Goal: Information Seeking & Learning: Learn about a topic

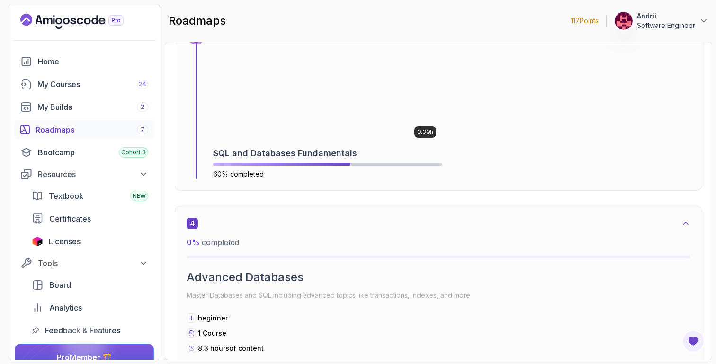
scroll to position [1188, 0]
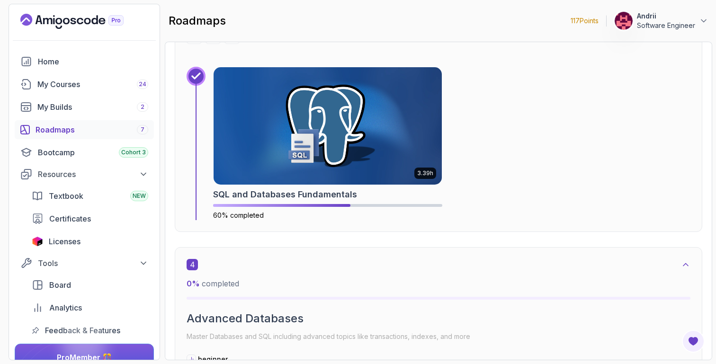
click at [376, 150] on img at bounding box center [328, 125] width 228 height 117
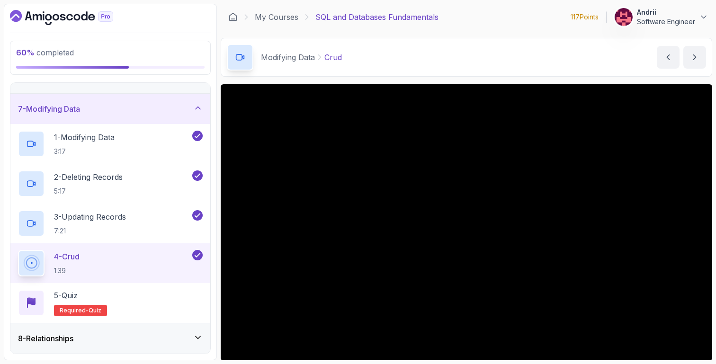
scroll to position [207, 0]
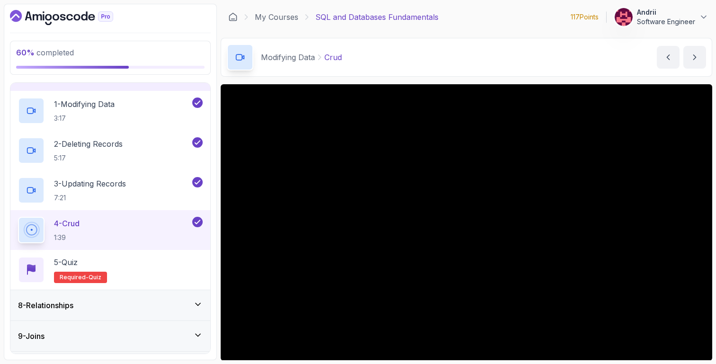
click at [172, 306] on div "8 - Relationships" at bounding box center [110, 305] width 185 height 11
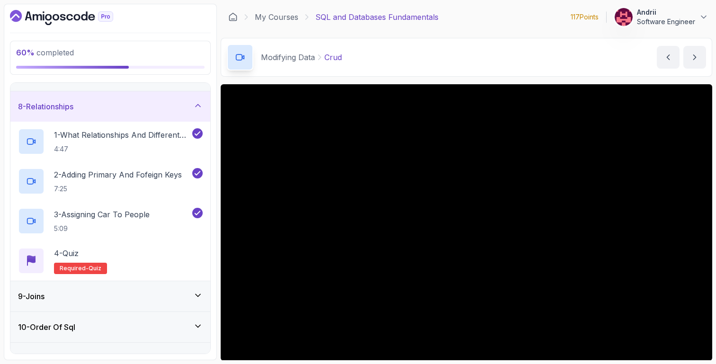
click at [149, 290] on div "9 - Joins" at bounding box center [110, 296] width 200 height 30
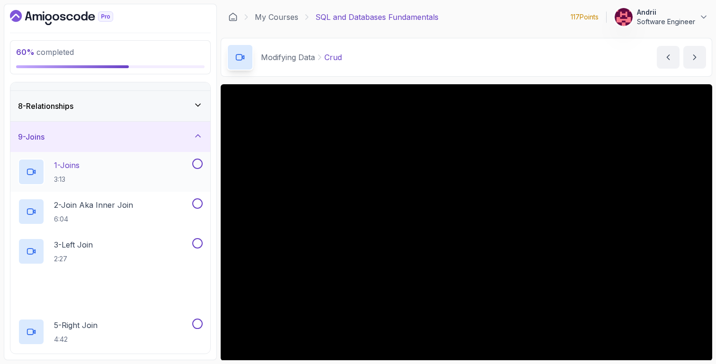
click at [144, 165] on div "1 - Joins 3:13" at bounding box center [104, 172] width 172 height 27
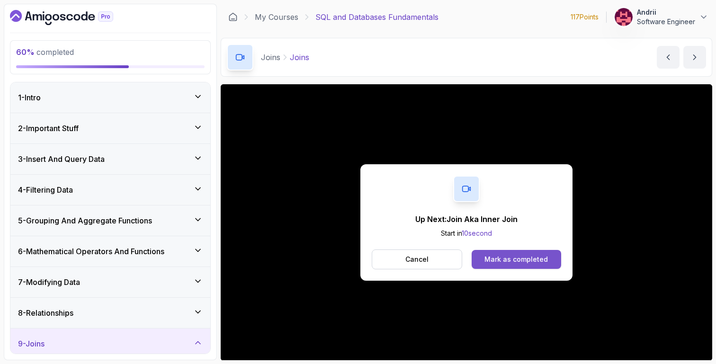
click at [496, 260] on div "Mark as completed" at bounding box center [516, 259] width 63 height 9
click at [495, 261] on div "Mark as completed" at bounding box center [516, 259] width 63 height 9
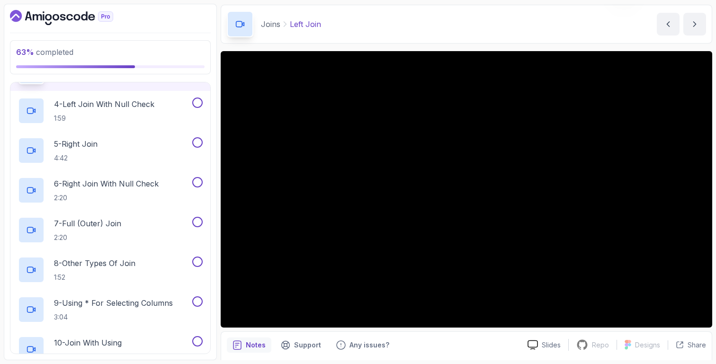
scroll to position [51, 0]
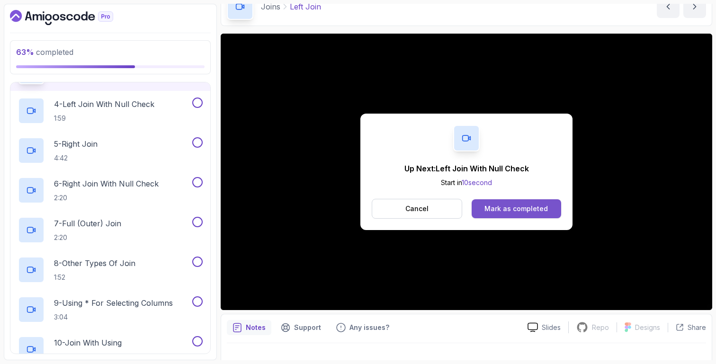
click at [515, 216] on button "Mark as completed" at bounding box center [517, 208] width 90 height 19
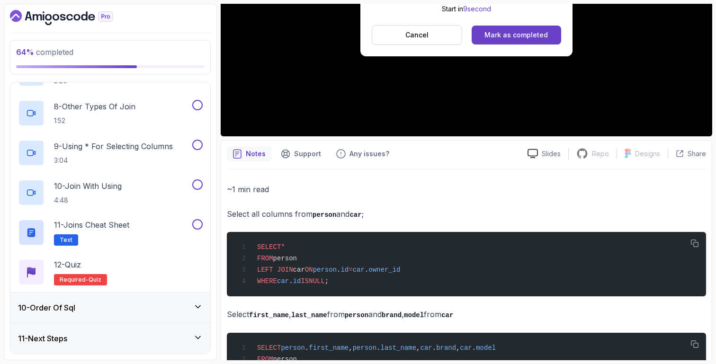
scroll to position [222, 0]
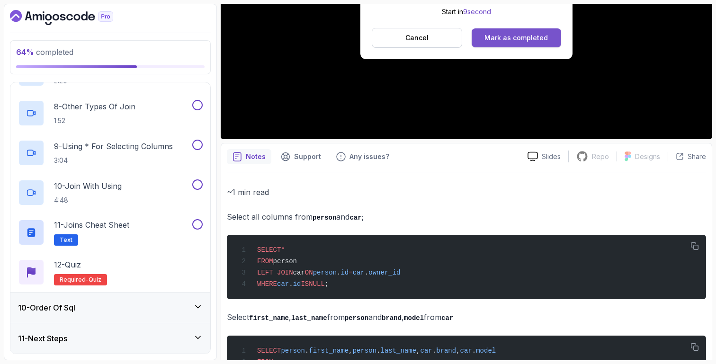
click at [537, 41] on div "Mark as completed" at bounding box center [516, 37] width 63 height 9
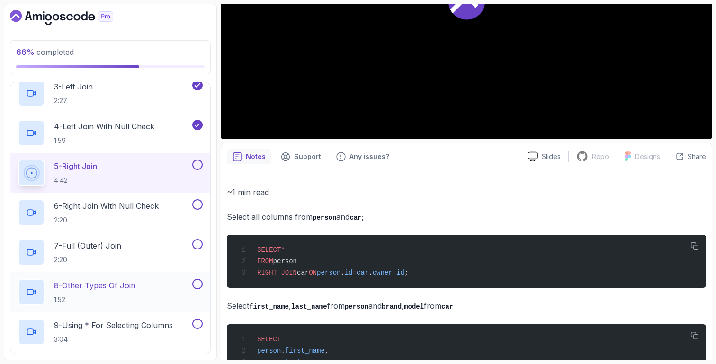
scroll to position [353, 0]
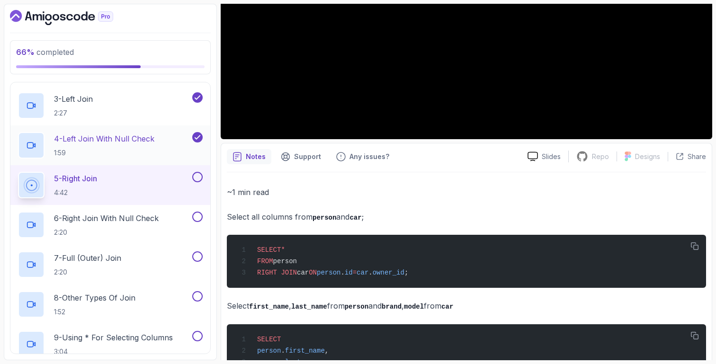
click at [163, 148] on div "4 - Left Join With Null Check 1:59" at bounding box center [104, 145] width 172 height 27
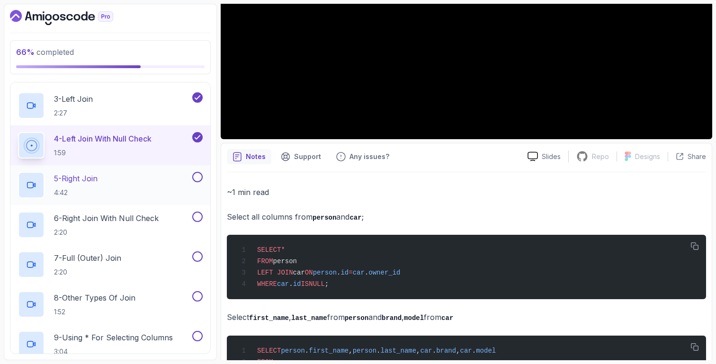
click at [163, 170] on div "5 - Right Join 4:42" at bounding box center [110, 185] width 200 height 40
click at [189, 179] on div "5 - Right Join 4:42" at bounding box center [104, 185] width 172 height 27
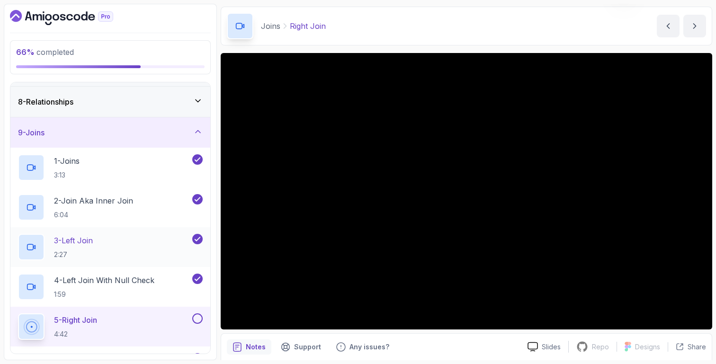
scroll to position [226, 0]
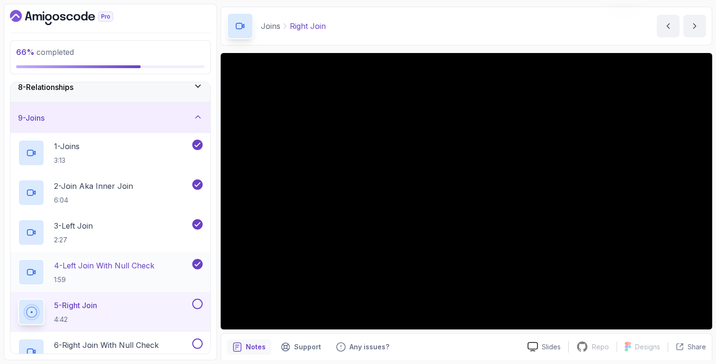
click at [133, 284] on p "1:59" at bounding box center [104, 279] width 100 height 9
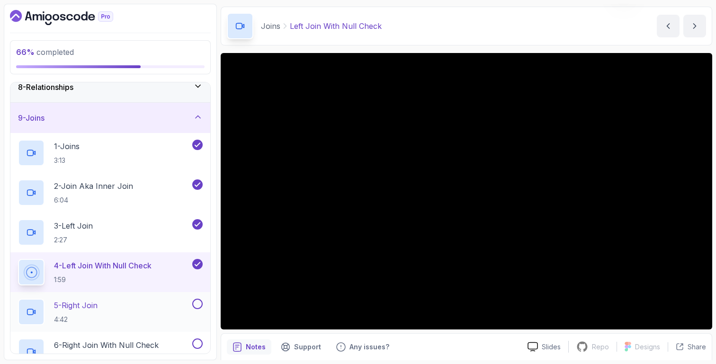
click at [137, 304] on div "5 - Right Join 4:42" at bounding box center [104, 312] width 172 height 27
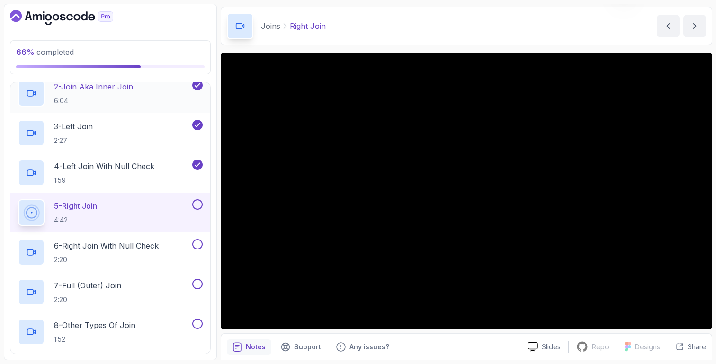
scroll to position [324, 0]
click at [373, 46] on main "My Courses SQL and Databases Fundamentals 117 Points Andrii Software Engineer 1…" at bounding box center [467, 182] width 492 height 357
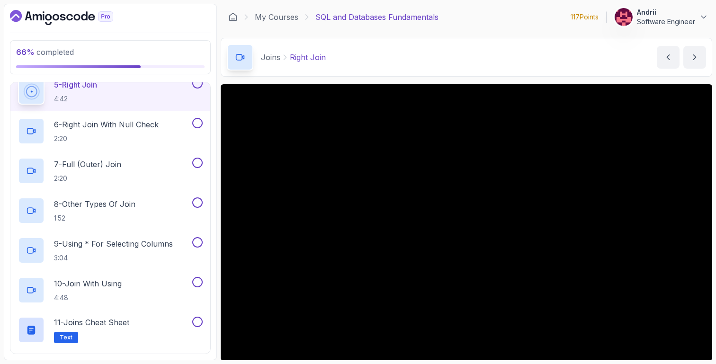
scroll to position [441, 0]
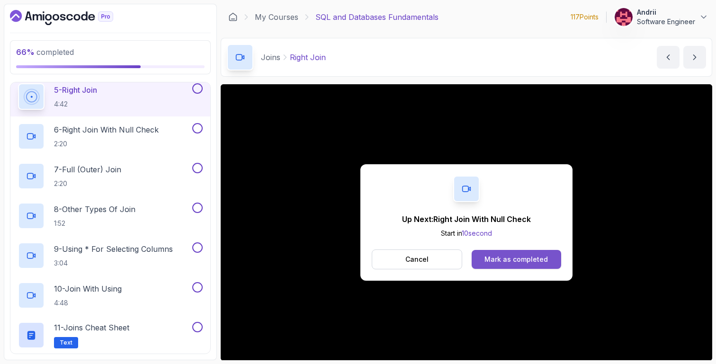
click at [496, 266] on button "Mark as completed" at bounding box center [517, 259] width 90 height 19
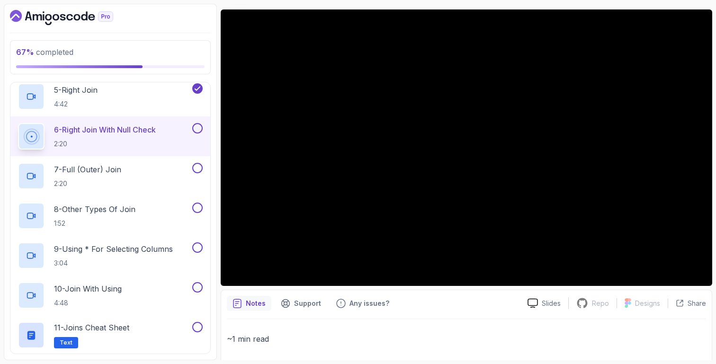
scroll to position [59, 0]
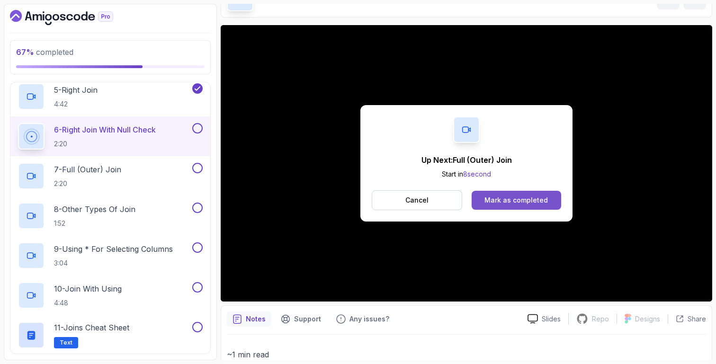
click at [489, 199] on div "Mark as completed" at bounding box center [516, 200] width 63 height 9
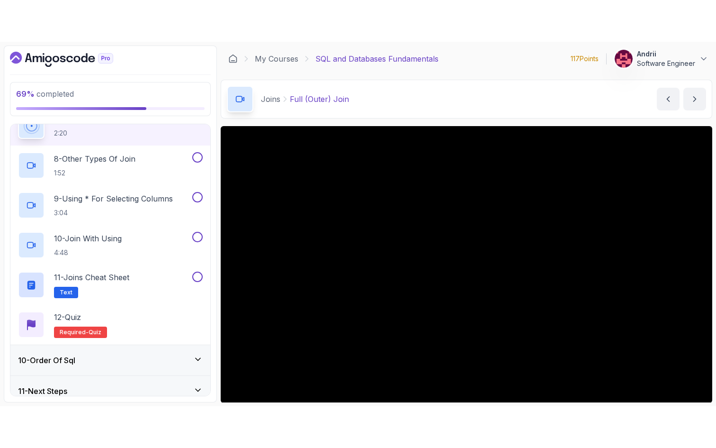
scroll to position [544, 0]
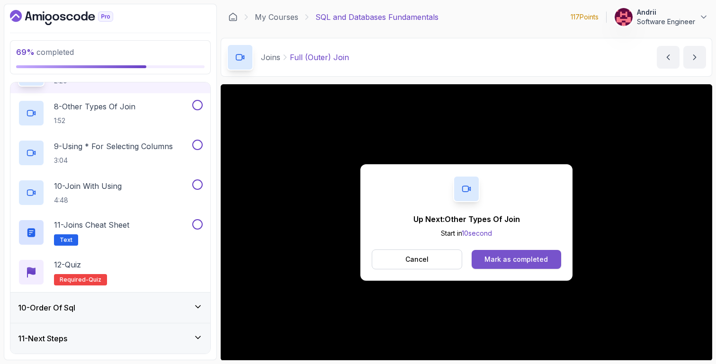
click at [550, 255] on button "Mark as completed" at bounding box center [517, 259] width 90 height 19
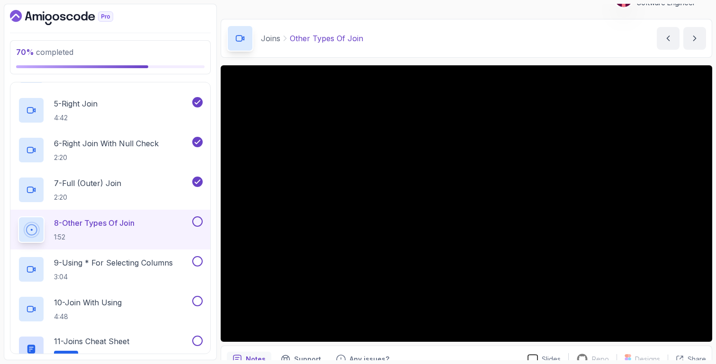
scroll to position [70, 0]
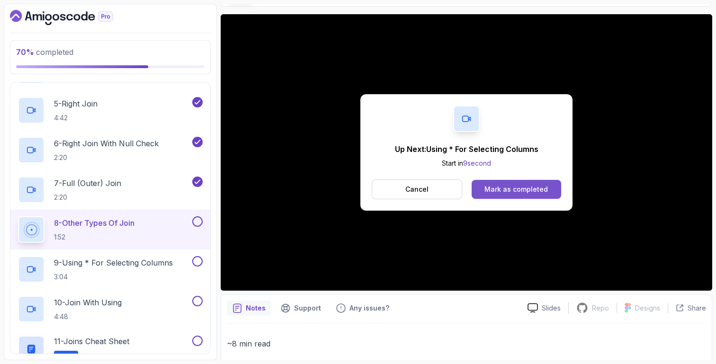
click at [503, 195] on button "Mark as completed" at bounding box center [517, 189] width 90 height 19
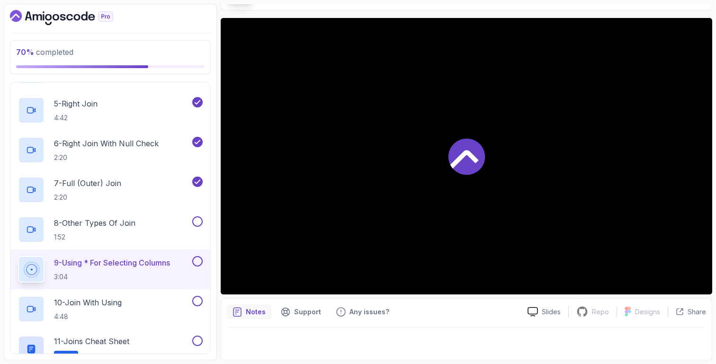
scroll to position [66, 0]
click at [139, 235] on div "8 - Other Types Of Join 1:52" at bounding box center [104, 229] width 172 height 27
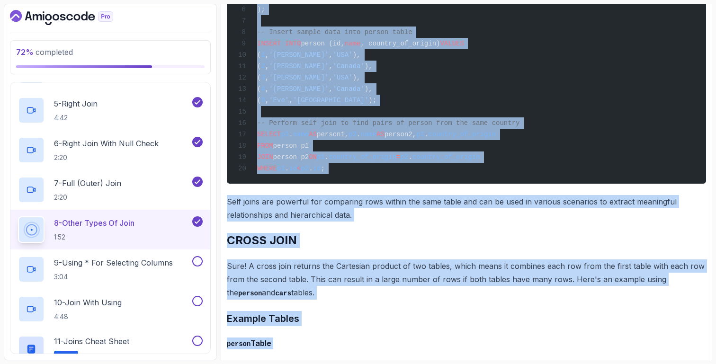
scroll to position [4734, 0]
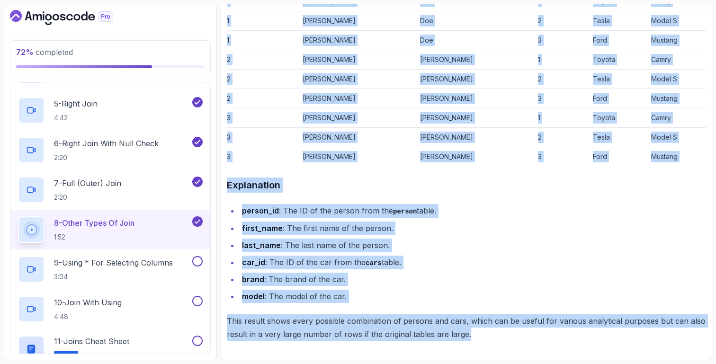
drag, startPoint x: 228, startPoint y: 109, endPoint x: 513, endPoint y: 342, distance: 367.6
copy div "Other Types Of Join FULL JOIN With Null Check A FULL OUTER JOIN returns all row…"
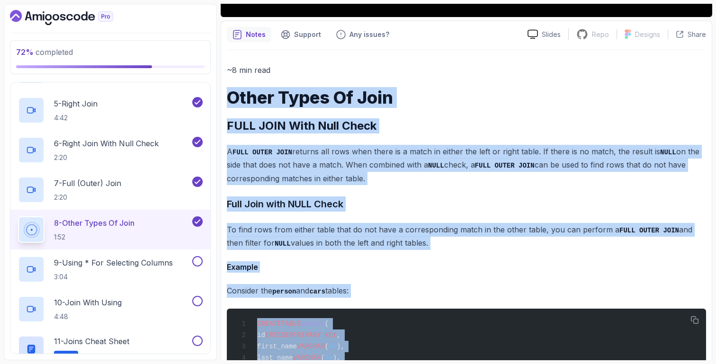
scroll to position [332, 0]
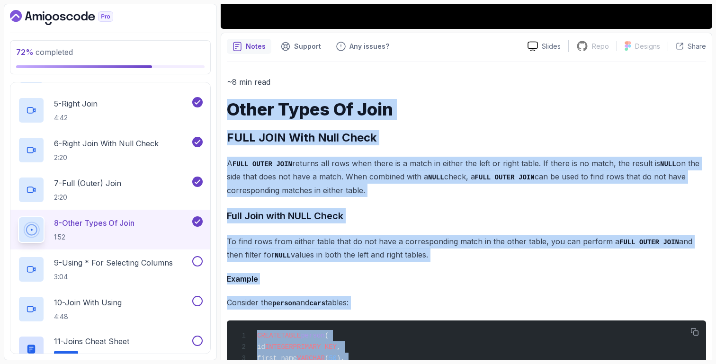
click at [304, 194] on p "A FULL OUTER JOIN returns all rows when there is a match in either the left or …" at bounding box center [466, 177] width 479 height 40
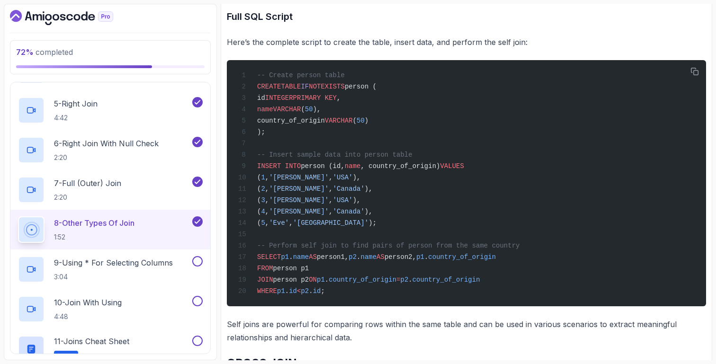
scroll to position [4022, 0]
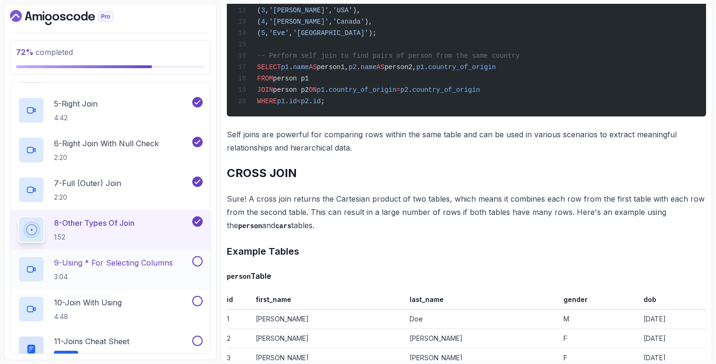
click at [151, 265] on p "9 - Using * For Selecting Columns" at bounding box center [113, 262] width 119 height 11
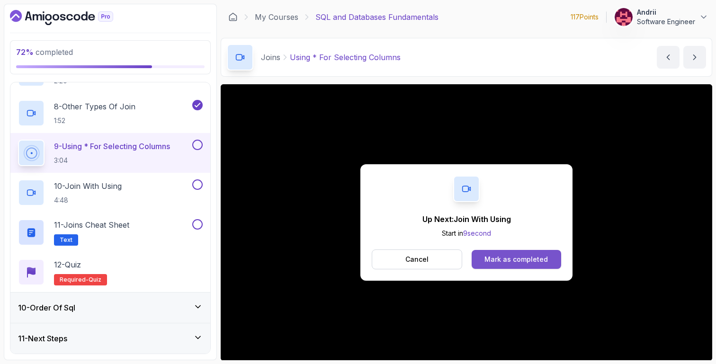
click at [510, 258] on div "Mark as completed" at bounding box center [516, 259] width 63 height 9
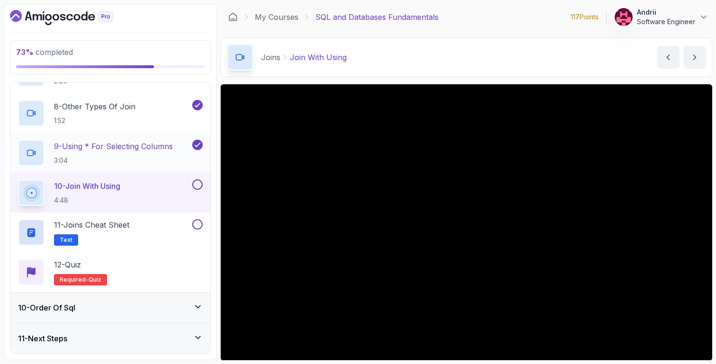
click at [111, 154] on h2 "9 - Using * For Selecting Columns 3:04" at bounding box center [113, 153] width 119 height 25
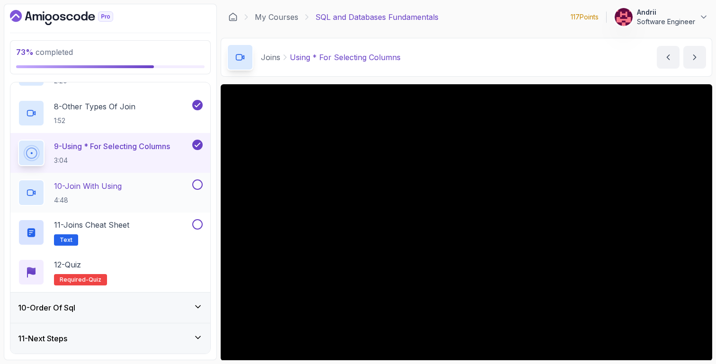
click at [153, 205] on div "10 - Join With Using 4:48" at bounding box center [104, 193] width 172 height 27
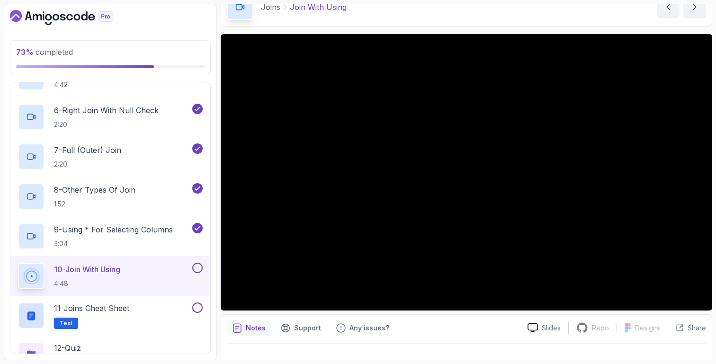
scroll to position [544, 0]
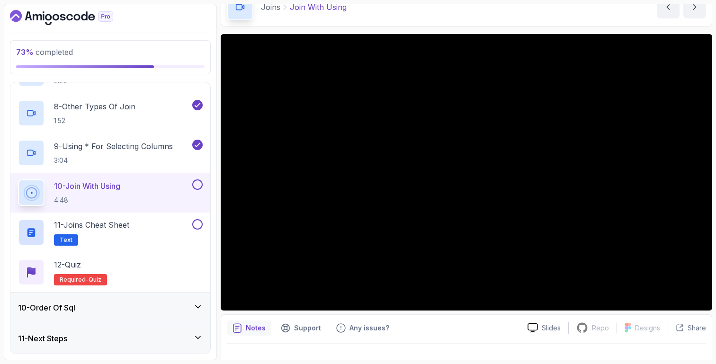
click at [426, 30] on main "My Courses SQL and Databases Fundamentals 117 Points Andrii Software Engineer 1…" at bounding box center [467, 182] width 492 height 357
click at [160, 306] on div "10 - Order Of Sql" at bounding box center [110, 307] width 185 height 11
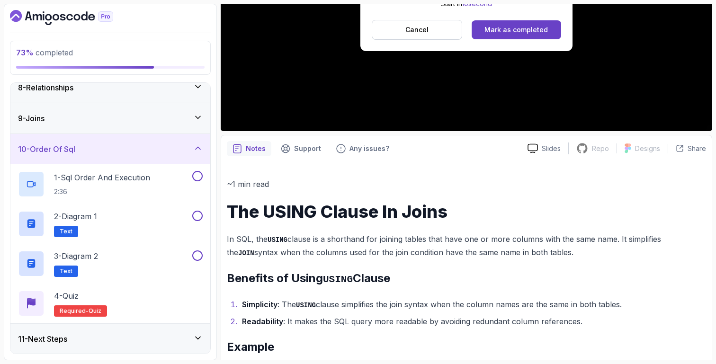
scroll to position [216, 0]
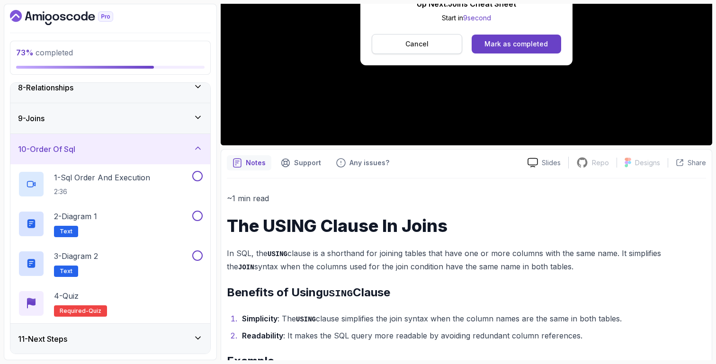
click at [435, 44] on button "Cancel" at bounding box center [417, 44] width 90 height 20
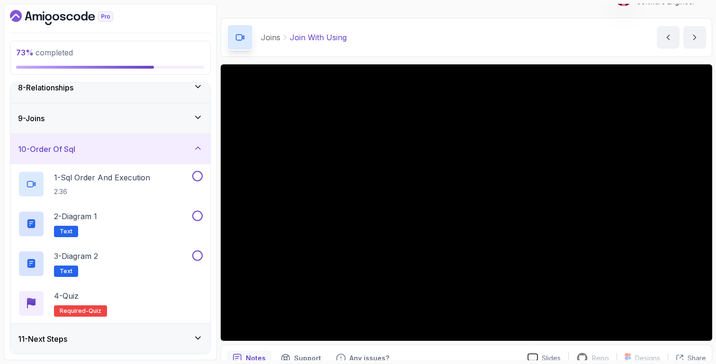
scroll to position [26, 0]
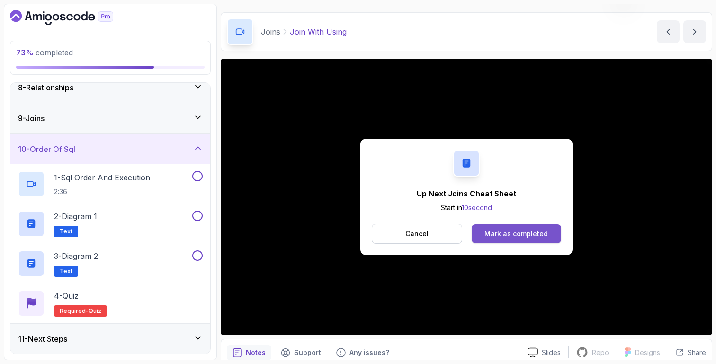
click at [497, 237] on div "Mark as completed" at bounding box center [516, 233] width 63 height 9
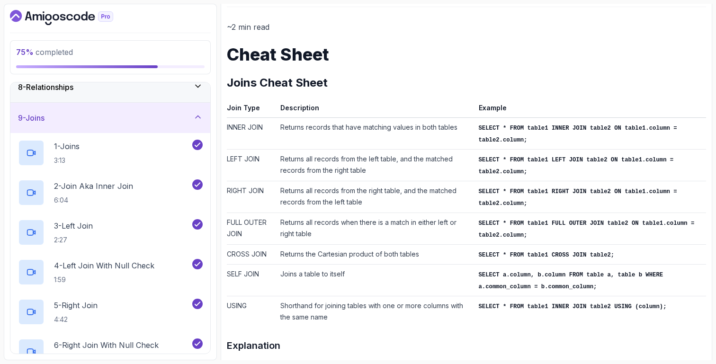
scroll to position [108, 0]
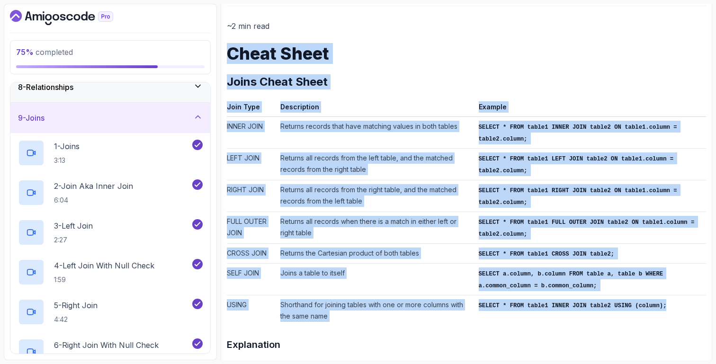
drag, startPoint x: 230, startPoint y: 49, endPoint x: 486, endPoint y: 308, distance: 364.4
click at [486, 308] on div "~2 min read Cheat Sheet Joins Cheat Sheet Join Type Description Example INNER J…" at bounding box center [466, 269] width 479 height 500
copy div "Cheat Sheet Joins Cheat Sheet Join Type Description Example INNER JOIN Returns …"
click at [279, 54] on h1 "Cheat Sheet" at bounding box center [466, 53] width 479 height 19
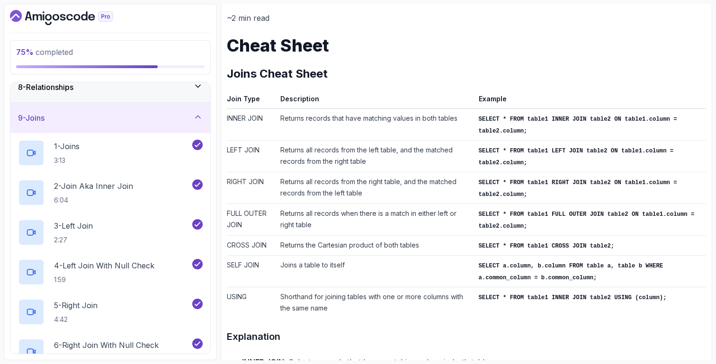
scroll to position [284, 0]
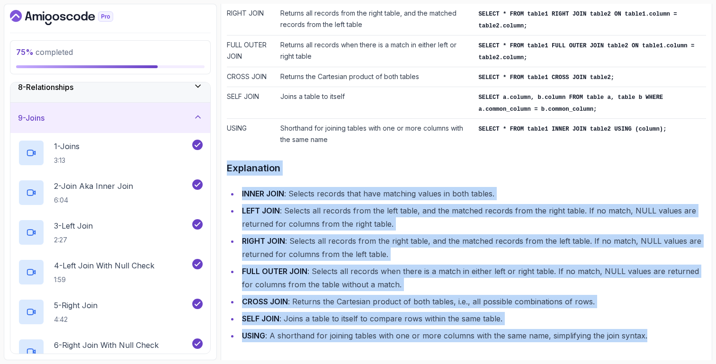
drag, startPoint x: 223, startPoint y: 158, endPoint x: 643, endPoint y: 337, distance: 456.9
click at [643, 337] on div "Notes Support Any issues? Slides Repo Repository not available Designs Design n…" at bounding box center [467, 83] width 492 height 566
copy div "Explanation INNER JOIN : Selects records that have matching values in both tabl…"
click at [313, 176] on div "~2 min read Cheat Sheet Joins Cheat Sheet Join Type Description Example INNER J…" at bounding box center [466, 93] width 479 height 500
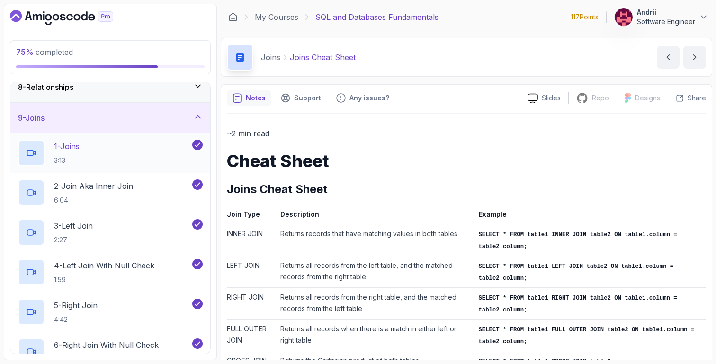
scroll to position [544, 0]
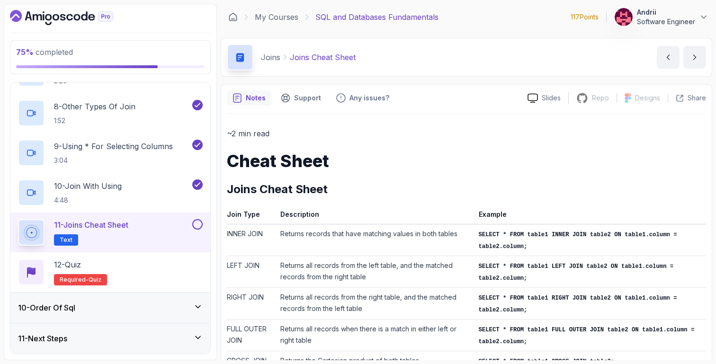
click at [138, 296] on div "10 - Order Of Sql" at bounding box center [110, 308] width 200 height 30
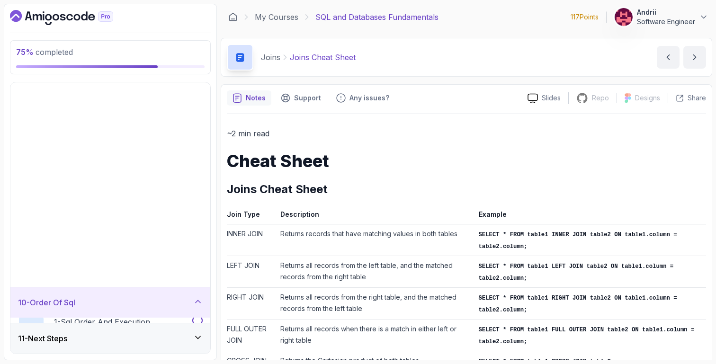
scroll to position [67, 0]
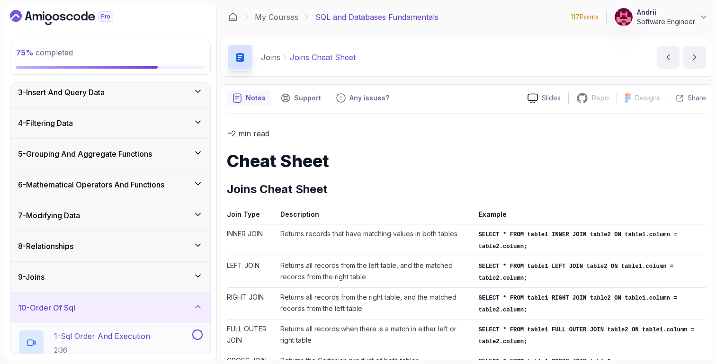
click at [138, 334] on p "1 - Sql Order And Execution" at bounding box center [102, 336] width 96 height 11
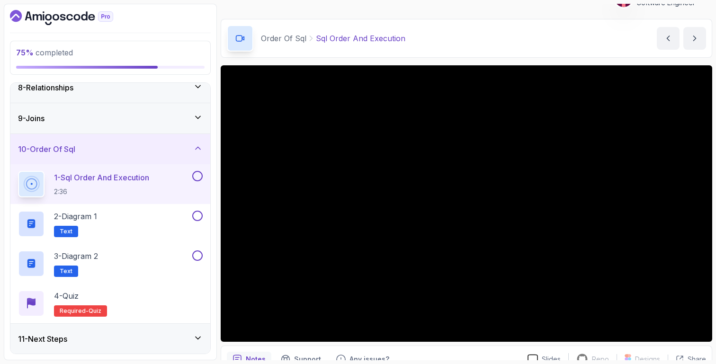
scroll to position [21, 0]
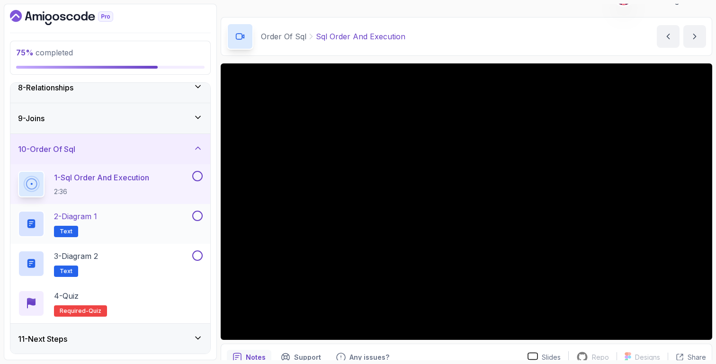
click at [87, 225] on h2 "2 - Diagram 1 Text" at bounding box center [75, 224] width 43 height 27
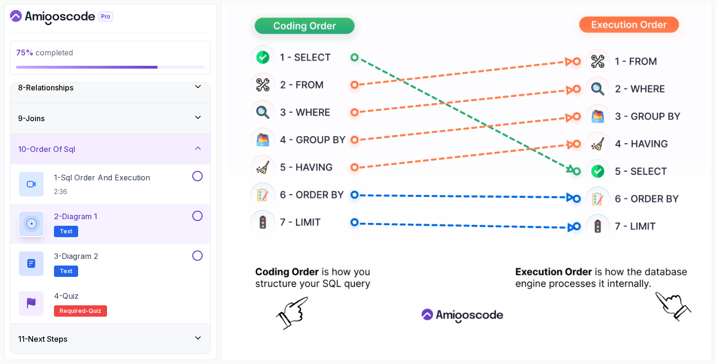
scroll to position [203, 0]
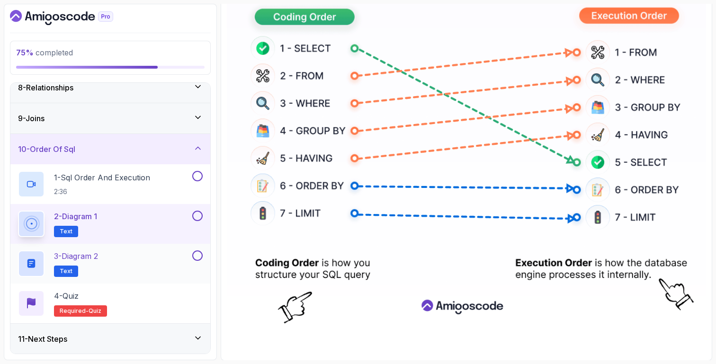
click at [149, 267] on div "3 - Diagram 2 Text" at bounding box center [104, 264] width 172 height 27
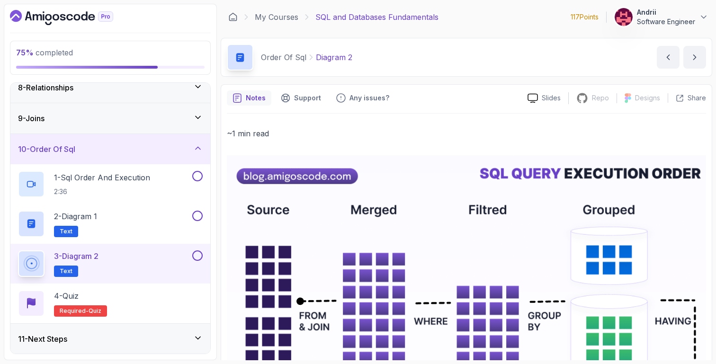
scroll to position [446, 0]
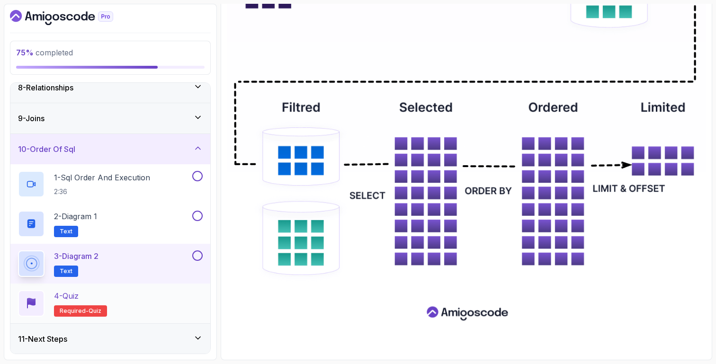
click at [122, 303] on div "4 - Quiz Required- quiz" at bounding box center [110, 303] width 185 height 27
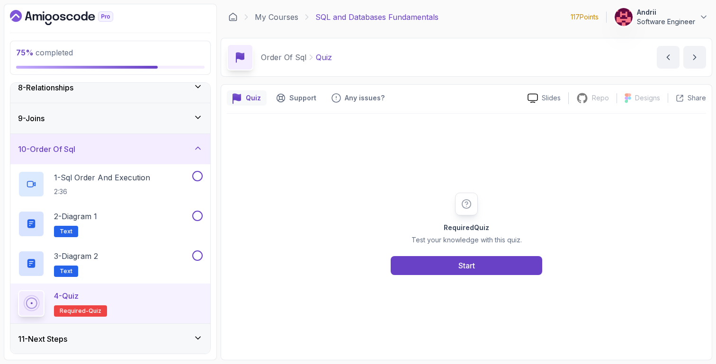
click at [124, 333] on div "11 - Next Steps" at bounding box center [110, 338] width 185 height 11
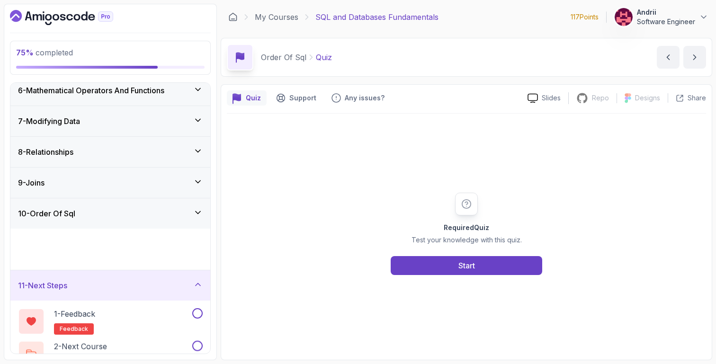
scroll to position [146, 0]
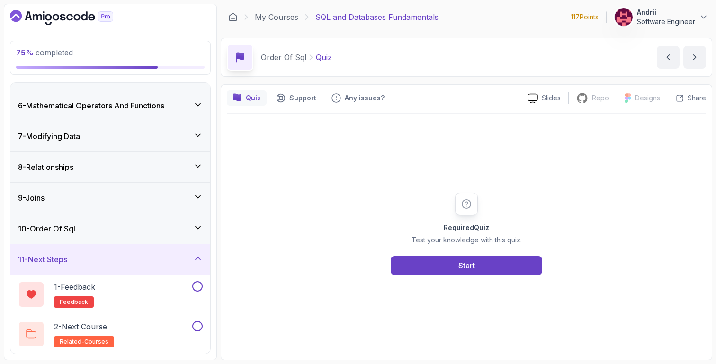
click at [143, 212] on div "9 - Joins" at bounding box center [110, 198] width 200 height 30
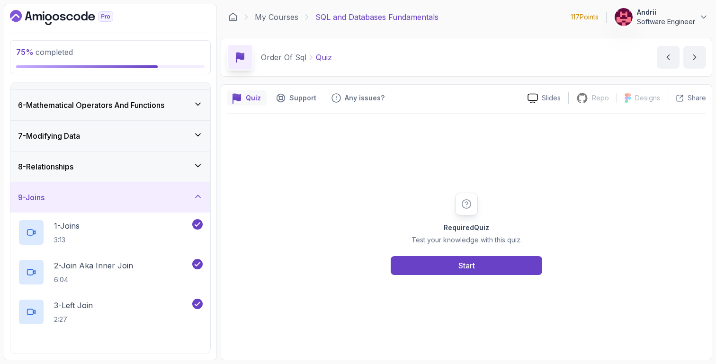
click at [138, 191] on div "9 - Joins" at bounding box center [110, 197] width 200 height 30
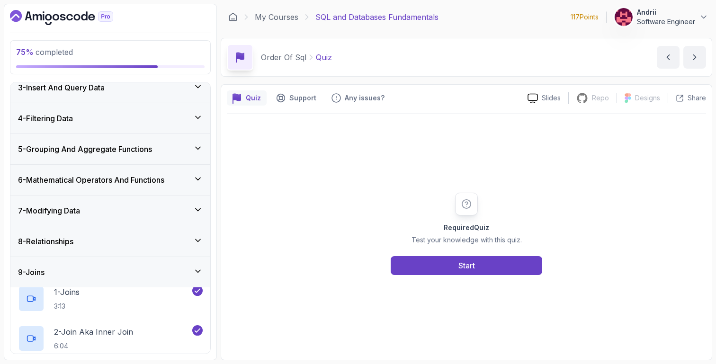
scroll to position [67, 0]
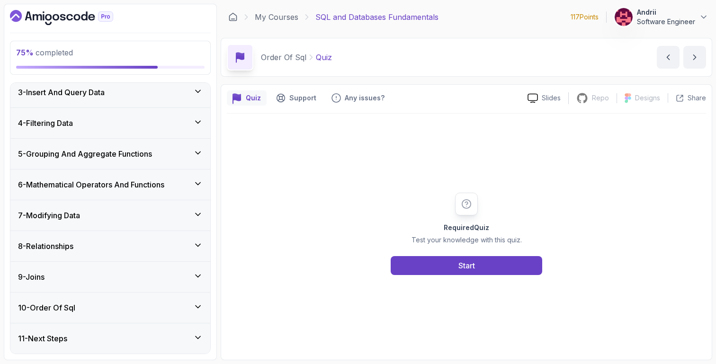
click at [154, 232] on div "8 - Relationships" at bounding box center [110, 246] width 200 height 30
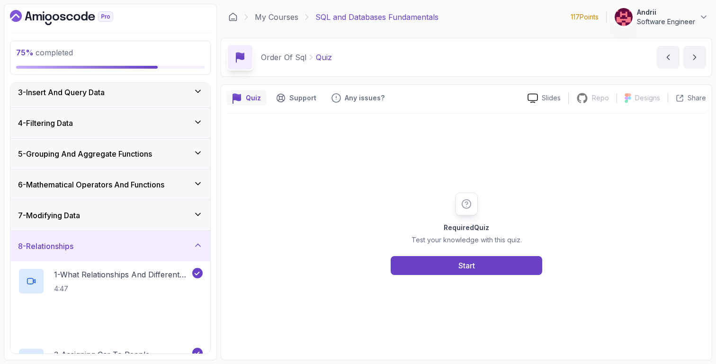
click at [149, 256] on div "8 - Relationships" at bounding box center [110, 246] width 200 height 30
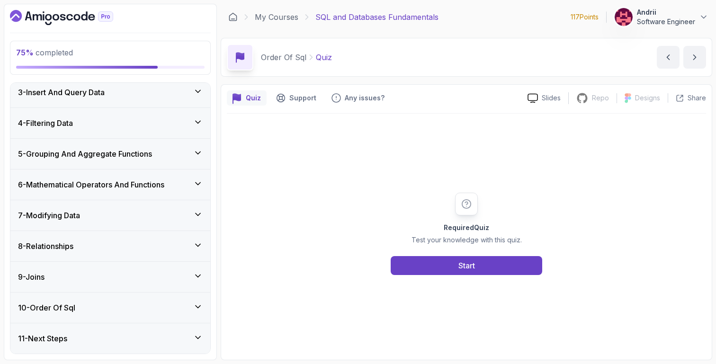
click at [142, 306] on div "10 - Order Of Sql" at bounding box center [110, 307] width 185 height 11
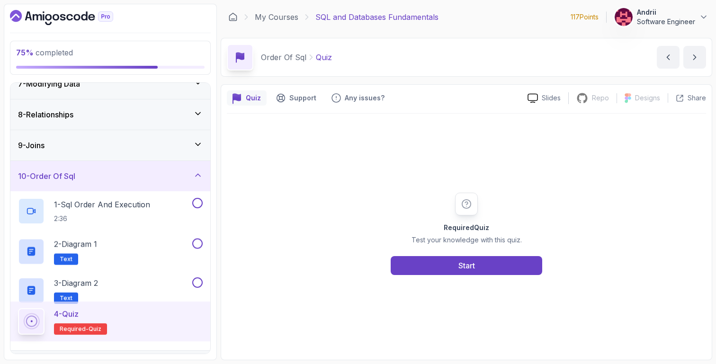
scroll to position [226, 0]
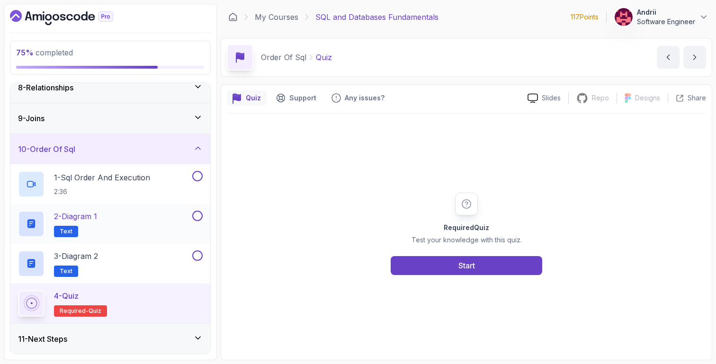
click at [152, 237] on div "2 - Diagram 1 Text" at bounding box center [110, 224] width 200 height 40
click at [117, 229] on div "2 - Diagram 1 Text" at bounding box center [104, 224] width 172 height 27
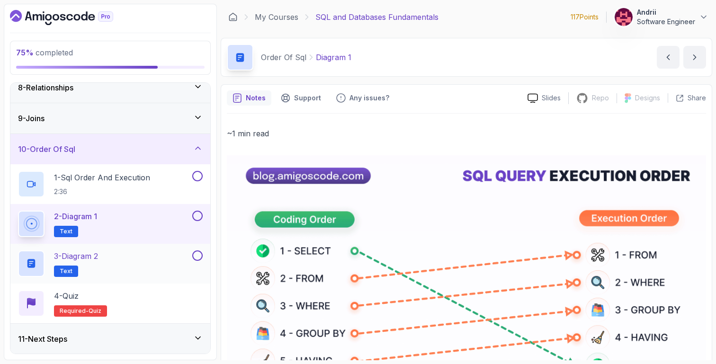
click at [108, 275] on div "3 - Diagram 2 Text" at bounding box center [104, 264] width 172 height 27
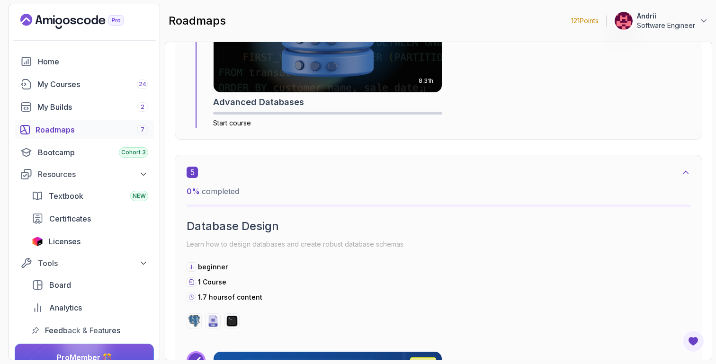
scroll to position [1256, 0]
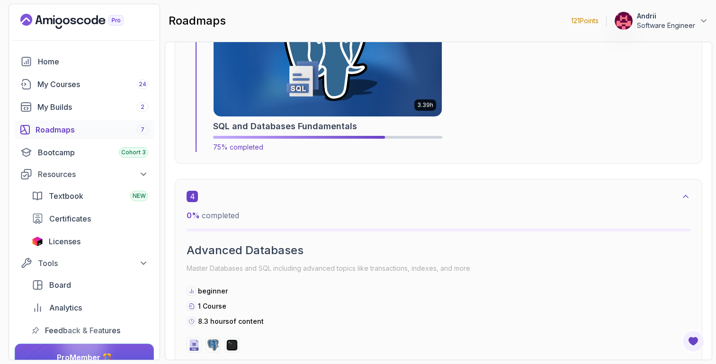
click at [356, 98] on img at bounding box center [328, 57] width 240 height 123
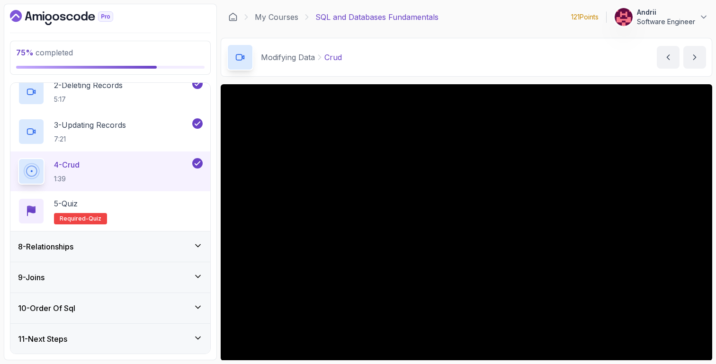
click at [109, 331] on div "11 - Next Steps" at bounding box center [110, 339] width 200 height 30
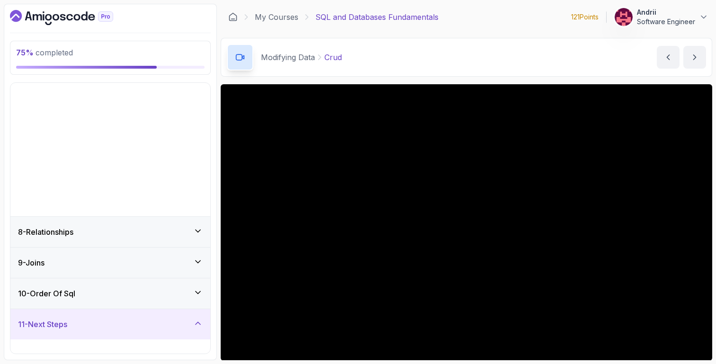
scroll to position [67, 0]
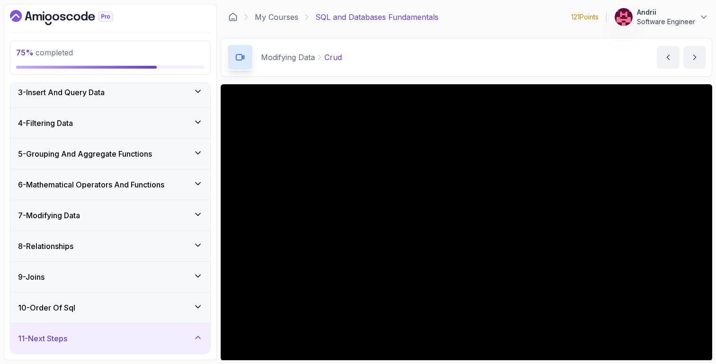
click at [103, 309] on div "10 - Order Of Sql" at bounding box center [110, 307] width 185 height 11
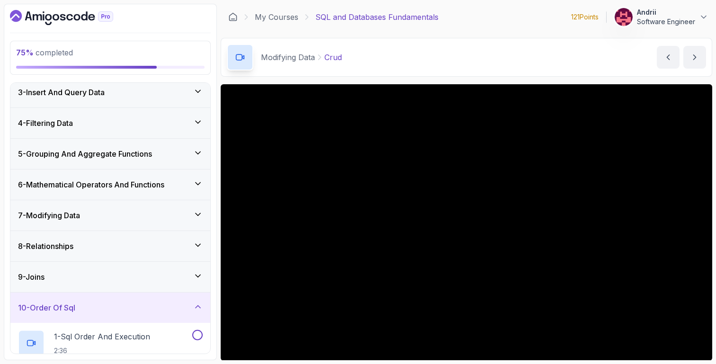
scroll to position [226, 0]
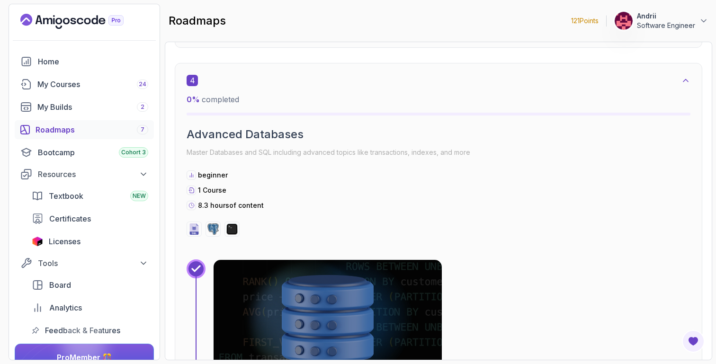
scroll to position [1431, 0]
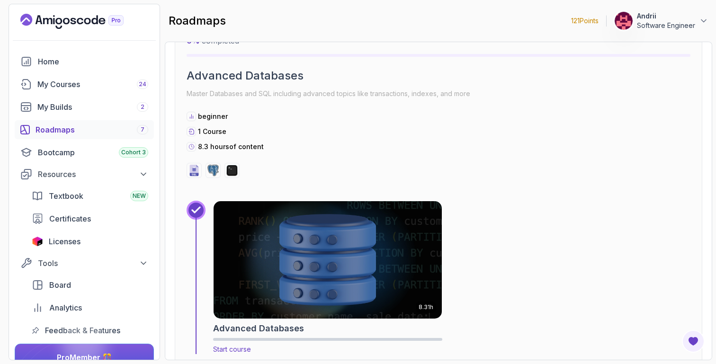
click at [278, 232] on img at bounding box center [328, 259] width 240 height 123
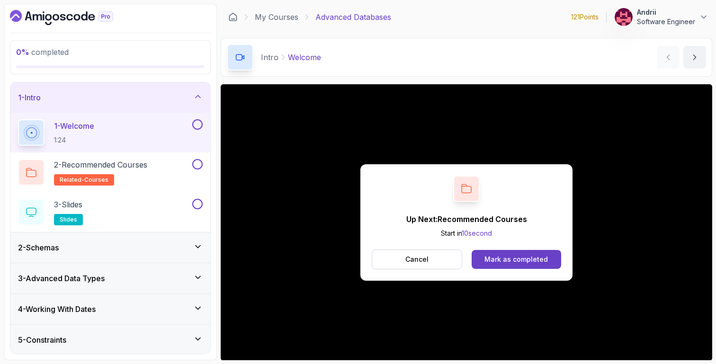
scroll to position [66, 0]
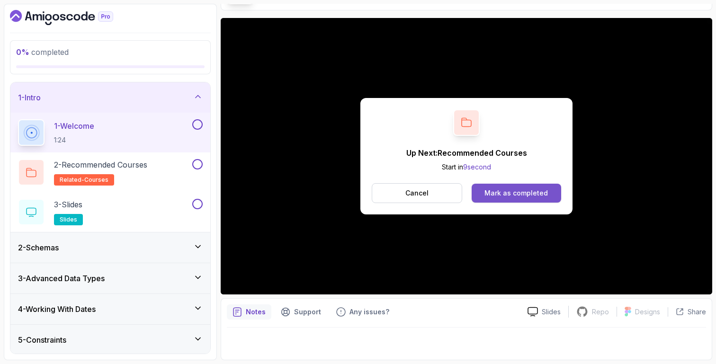
click at [516, 195] on div "Mark as completed" at bounding box center [516, 193] width 63 height 9
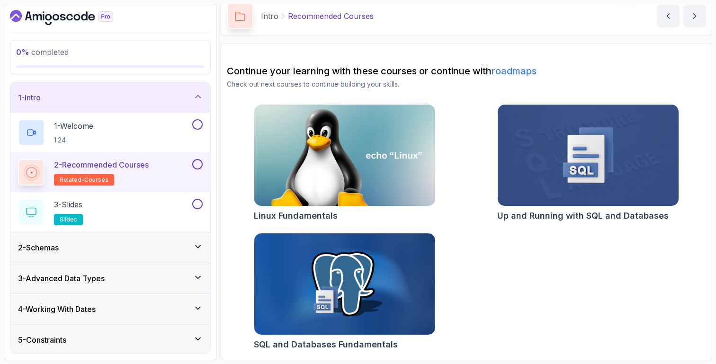
scroll to position [41, 0]
click at [130, 200] on div "3 - Slides slides" at bounding box center [104, 212] width 172 height 27
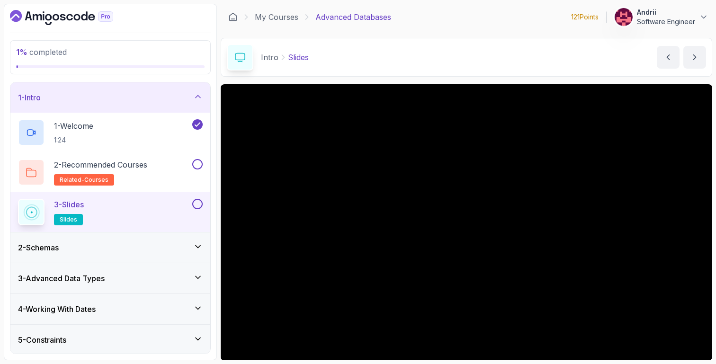
scroll to position [66, 0]
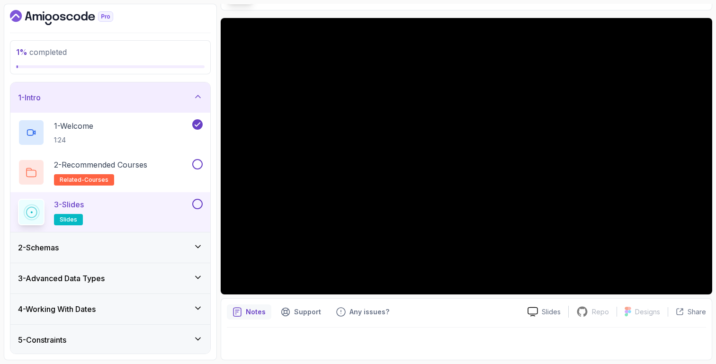
click at [145, 248] on div "2 - Schemas" at bounding box center [110, 247] width 185 height 11
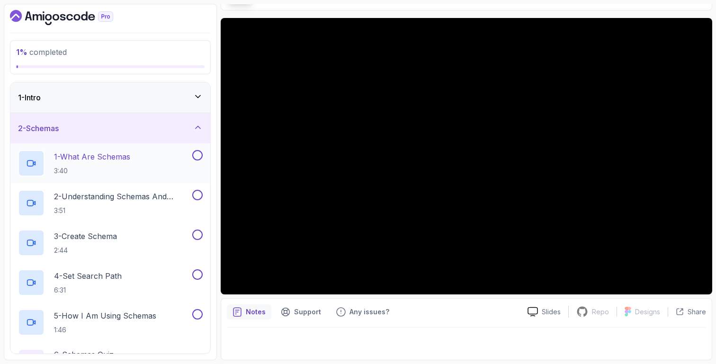
click at [130, 163] on h2 "1 - What Are Schemas 3:40" at bounding box center [92, 163] width 76 height 25
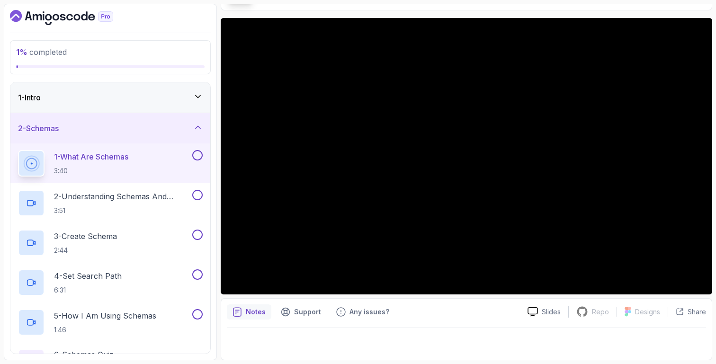
click at [139, 98] on div "1 - Intro" at bounding box center [110, 97] width 185 height 11
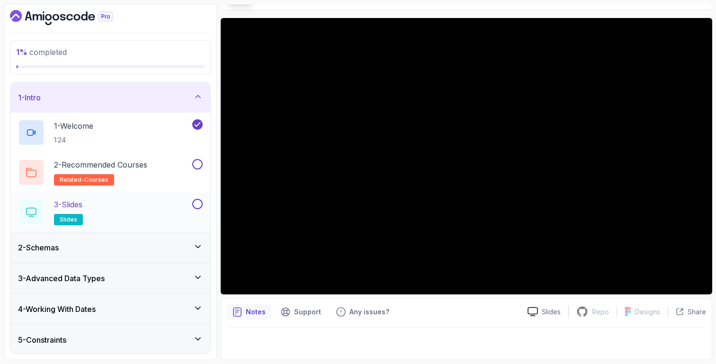
click at [152, 213] on div "3 - Slides slides" at bounding box center [104, 212] width 172 height 27
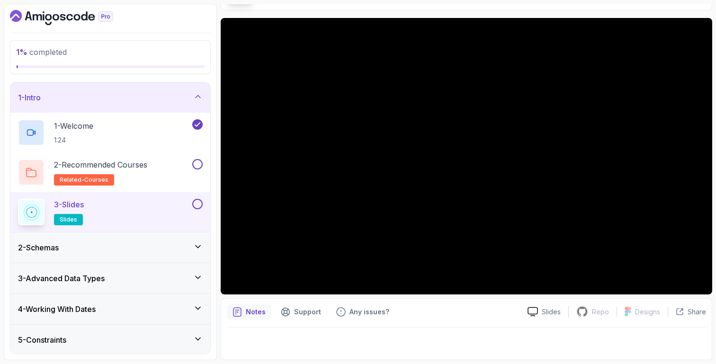
click at [108, 253] on div "2 - Schemas" at bounding box center [110, 247] width 185 height 11
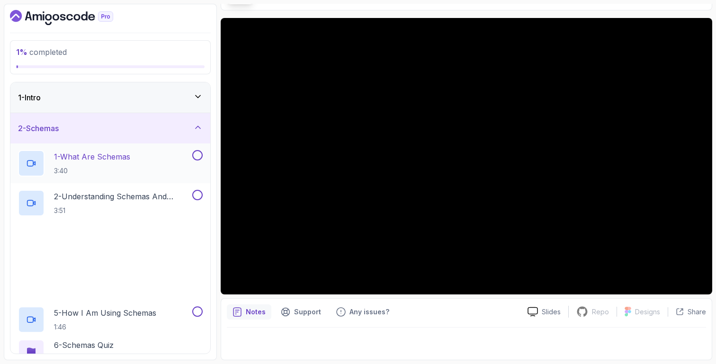
click at [133, 153] on div "1 - What Are Schemas 3:40" at bounding box center [104, 163] width 172 height 27
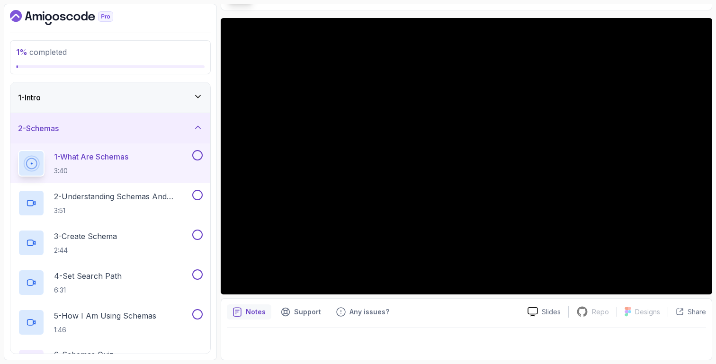
click at [159, 103] on div "1 - Intro" at bounding box center [110, 97] width 185 height 11
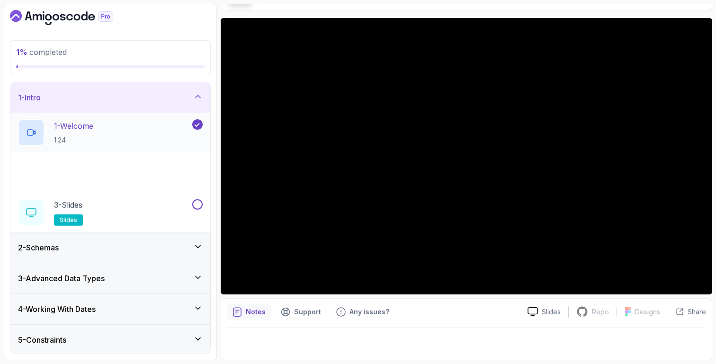
click at [159, 125] on div "1 - Welcome 1:24" at bounding box center [104, 132] width 172 height 27
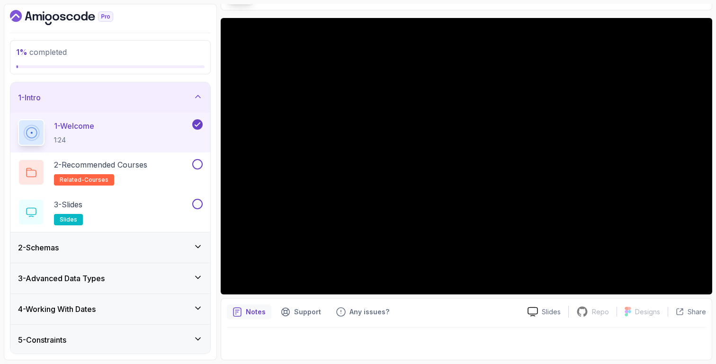
click at [121, 252] on div "2 - Schemas" at bounding box center [110, 247] width 185 height 11
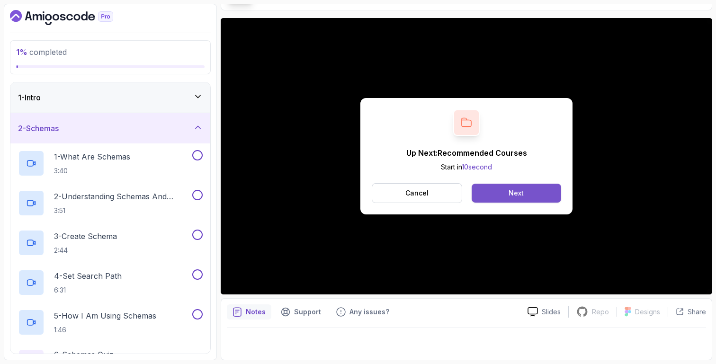
click at [510, 192] on div "Next" at bounding box center [516, 193] width 15 height 9
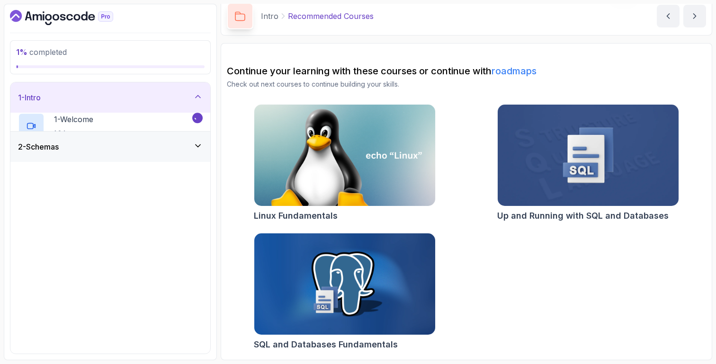
scroll to position [41, 0]
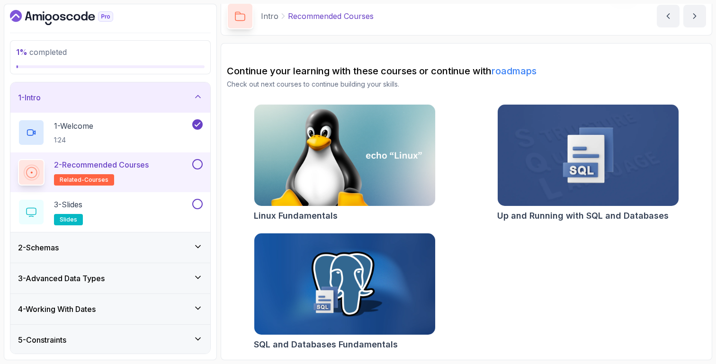
click at [178, 235] on div "2 - Schemas" at bounding box center [110, 248] width 200 height 30
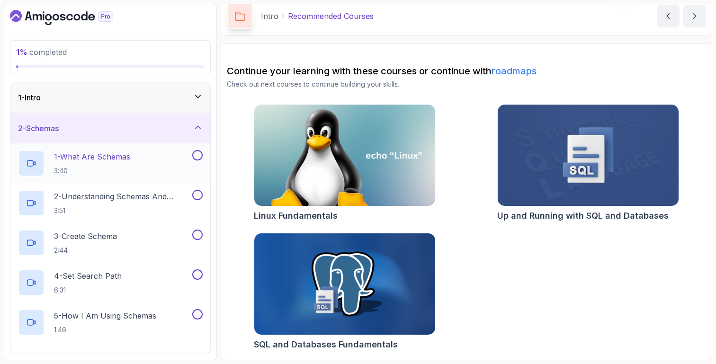
click at [152, 173] on div "1 - What Are Schemas 3:40" at bounding box center [104, 163] width 172 height 27
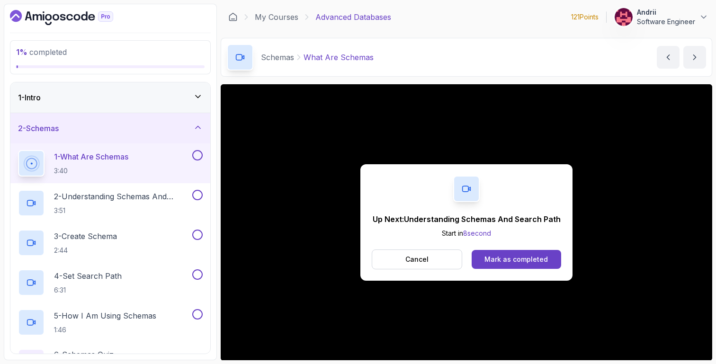
scroll to position [66, 0]
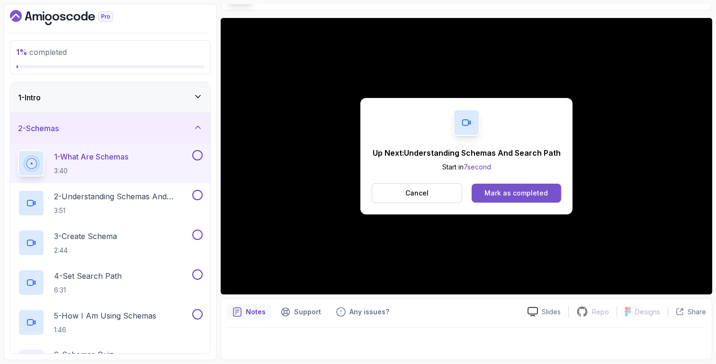
click at [496, 189] on div "Mark as completed" at bounding box center [516, 193] width 63 height 9
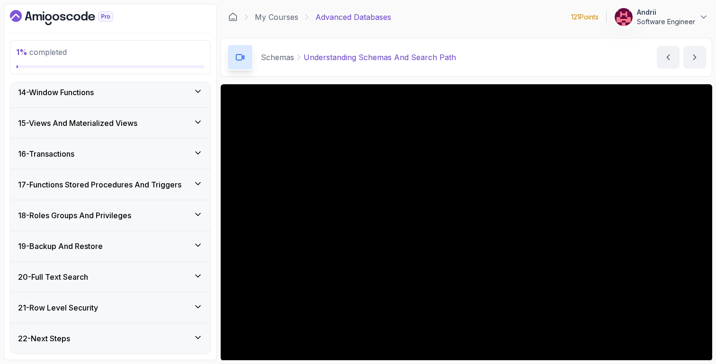
scroll to position [66, 0]
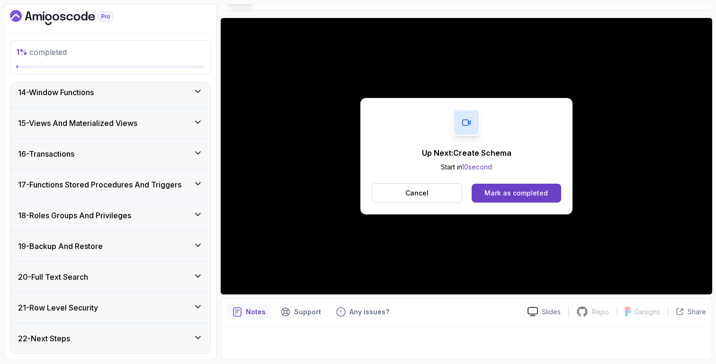
click at [511, 205] on div "Up Next: Create Schema Start in 10 second Cancel Mark as completed" at bounding box center [466, 156] width 212 height 117
click at [513, 200] on button "Mark as completed" at bounding box center [517, 193] width 90 height 19
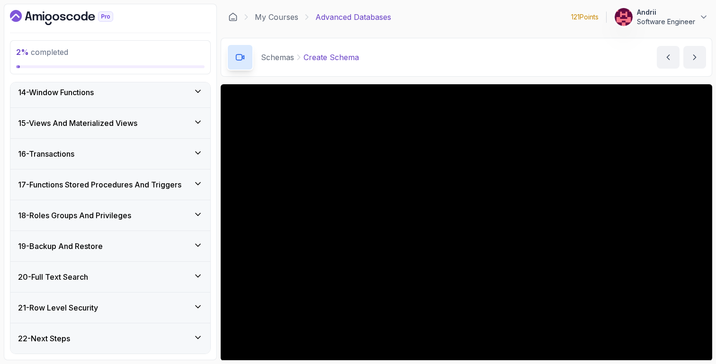
click at [685, 15] on p "Andrii" at bounding box center [666, 12] width 58 height 9
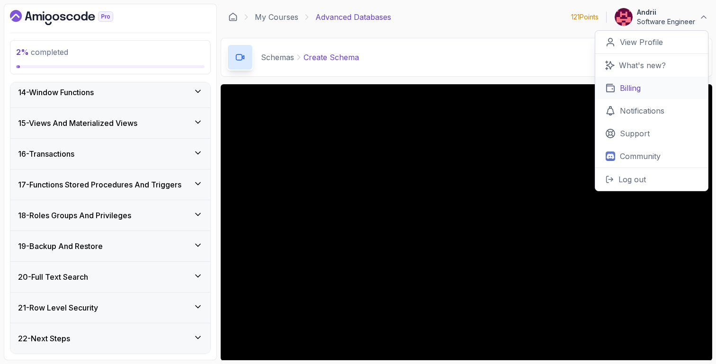
click at [635, 92] on p "Billing" at bounding box center [630, 87] width 21 height 11
click at [399, 71] on div "Schemas Create Schema Create Schema by nelson" at bounding box center [467, 57] width 492 height 39
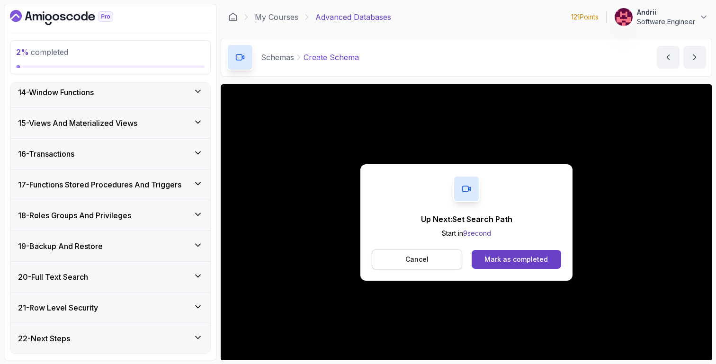
click at [425, 262] on p "Cancel" at bounding box center [416, 259] width 23 height 9
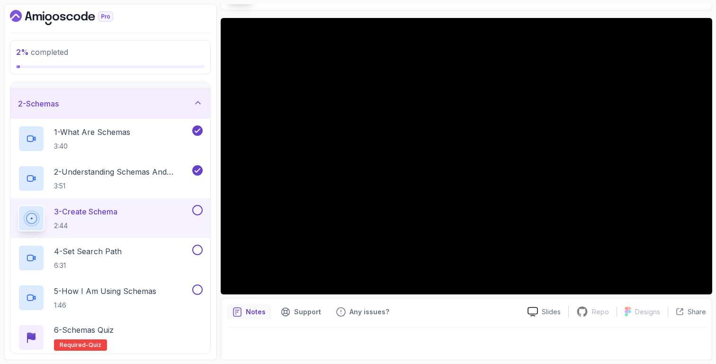
scroll to position [23, 0]
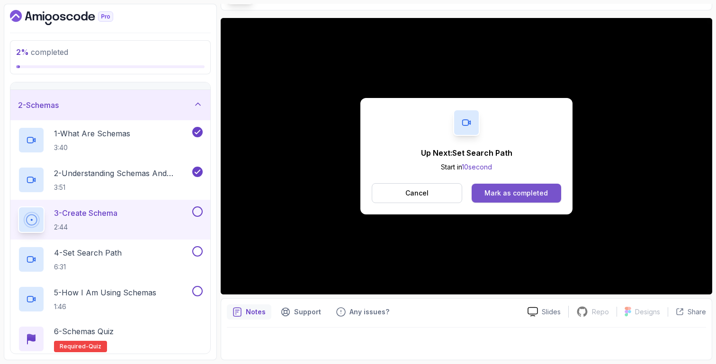
click at [538, 194] on div "Mark as completed" at bounding box center [516, 193] width 63 height 9
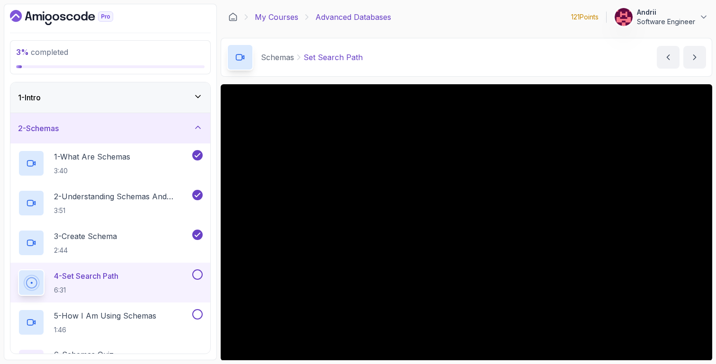
click at [275, 17] on link "My Courses" at bounding box center [277, 16] width 44 height 11
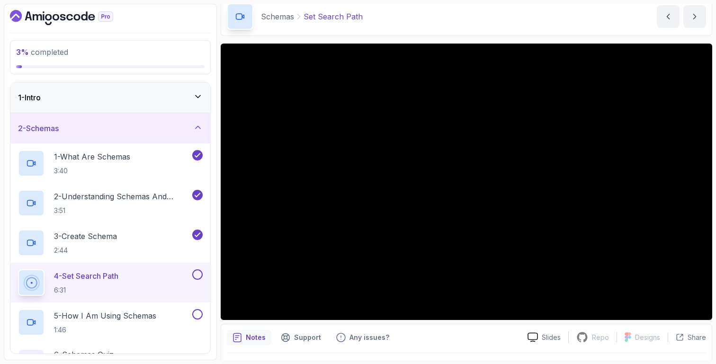
scroll to position [66, 0]
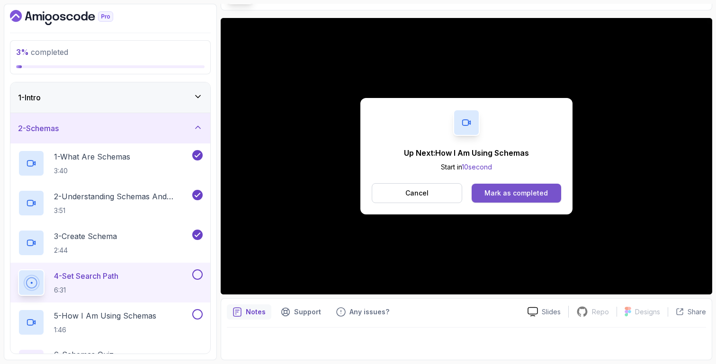
click at [538, 198] on button "Mark as completed" at bounding box center [517, 193] width 90 height 19
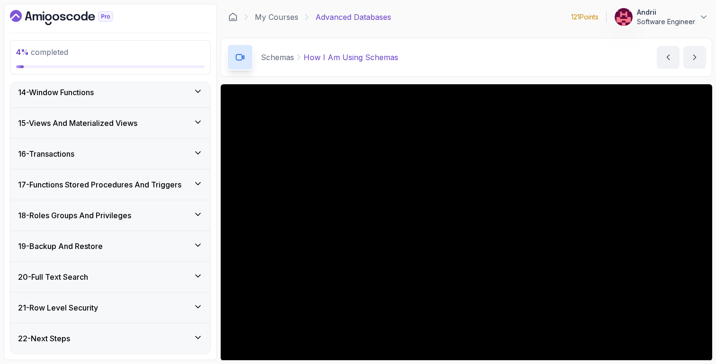
scroll to position [66, 0]
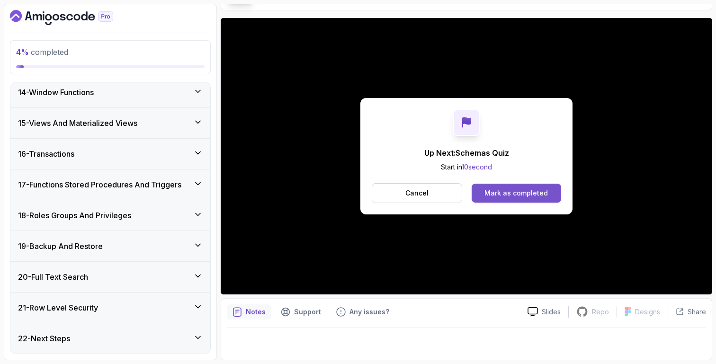
click at [519, 195] on div "Mark as completed" at bounding box center [516, 193] width 63 height 9
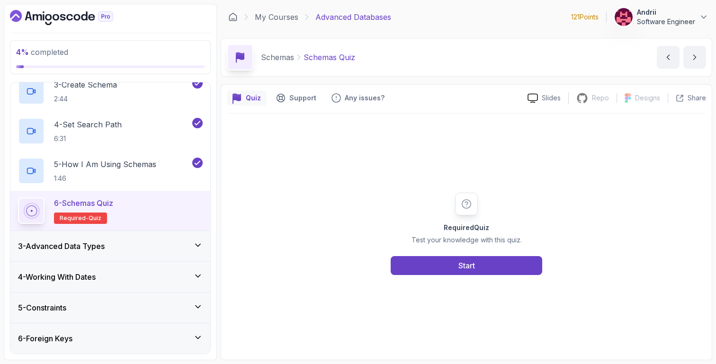
click at [114, 248] on div "3 - Advanced Data Types" at bounding box center [110, 246] width 185 height 11
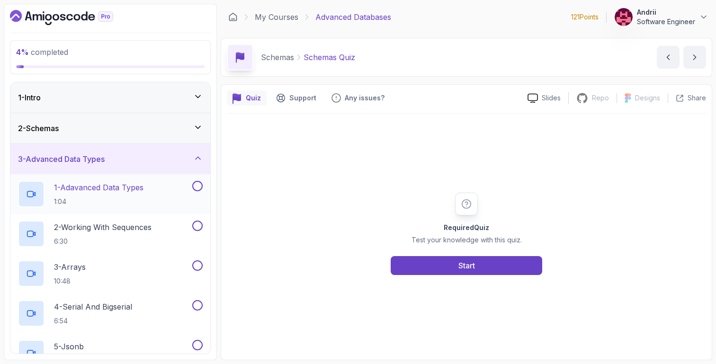
click at [128, 191] on p "1 - Adavanced Data Types" at bounding box center [99, 187] width 90 height 11
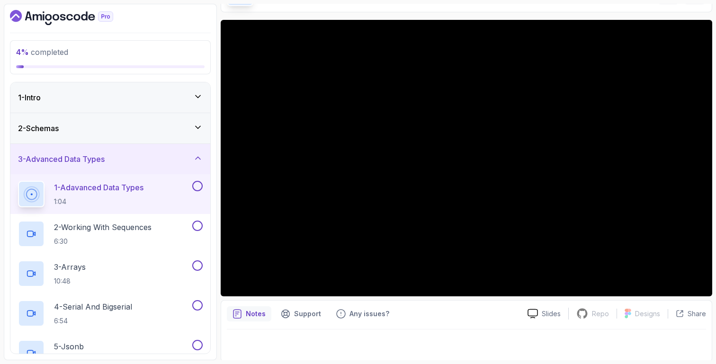
scroll to position [66, 0]
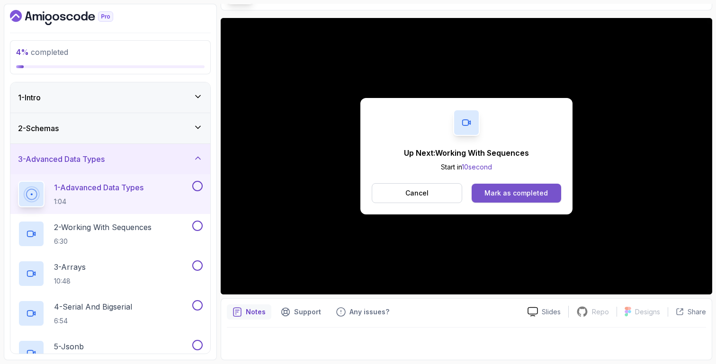
click at [549, 196] on button "Mark as completed" at bounding box center [517, 193] width 90 height 19
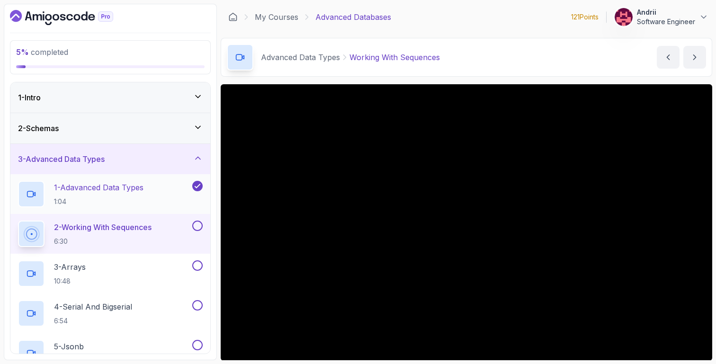
click at [152, 200] on div "1 - Adavanced Data Types 1:04" at bounding box center [104, 194] width 172 height 27
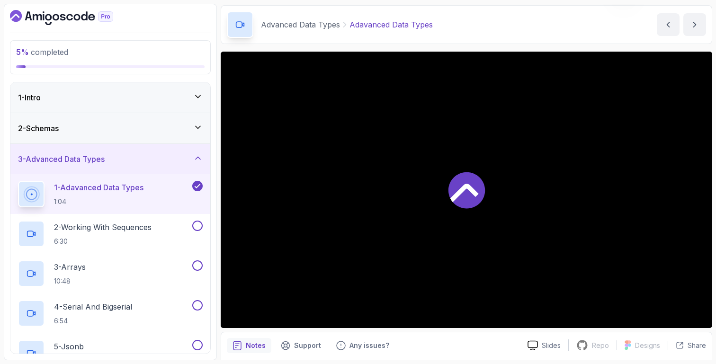
scroll to position [66, 0]
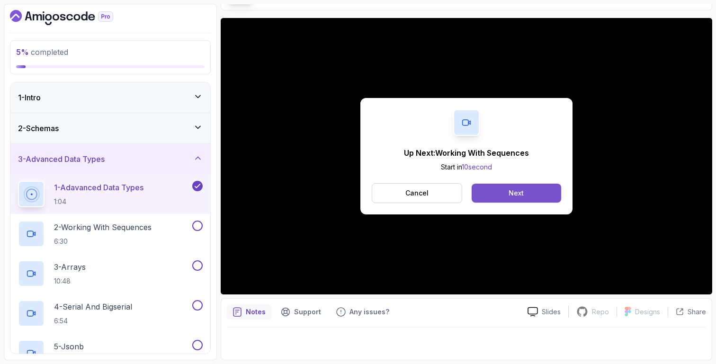
click at [513, 189] on div "Next" at bounding box center [516, 193] width 15 height 9
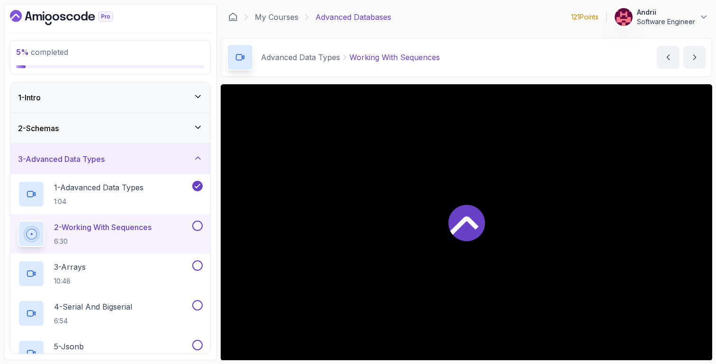
scroll to position [66, 0]
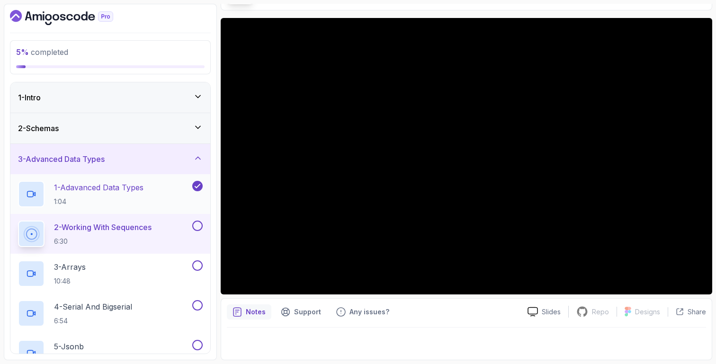
click at [144, 196] on h2 "1 - Adavanced Data Types 1:04" at bounding box center [99, 194] width 90 height 25
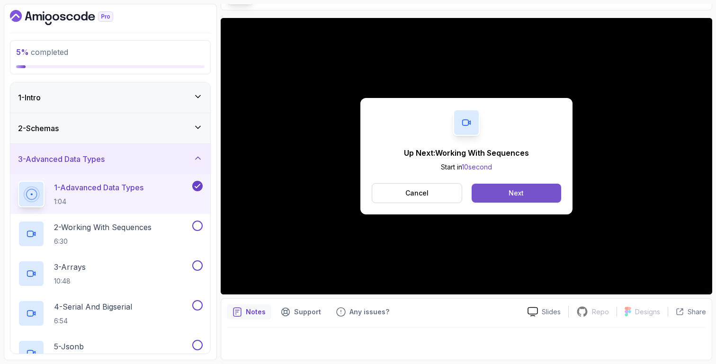
click at [489, 192] on button "Next" at bounding box center [517, 193] width 90 height 19
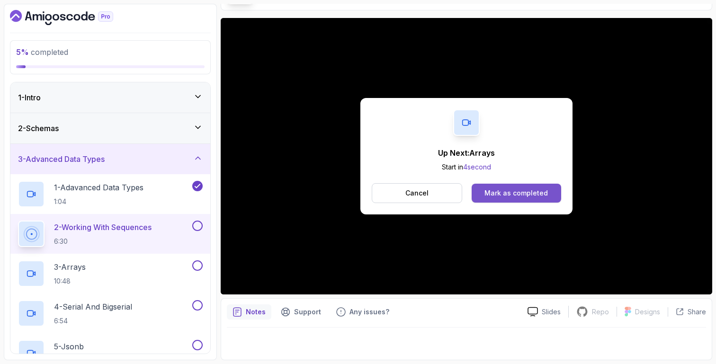
click at [526, 197] on div "Mark as completed" at bounding box center [516, 193] width 63 height 9
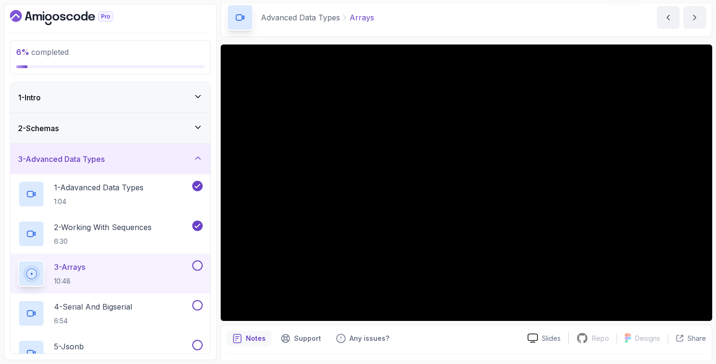
scroll to position [32, 0]
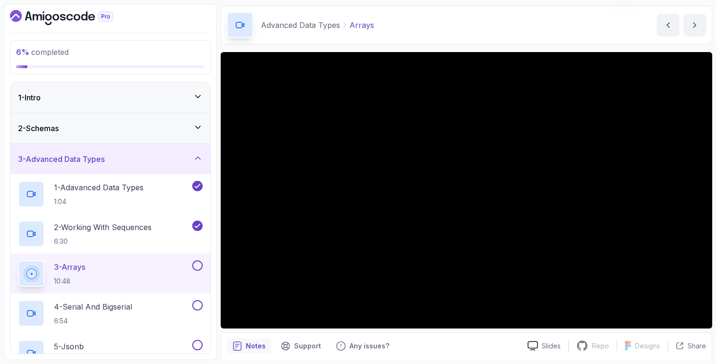
click at [198, 98] on icon at bounding box center [198, 97] width 5 height 2
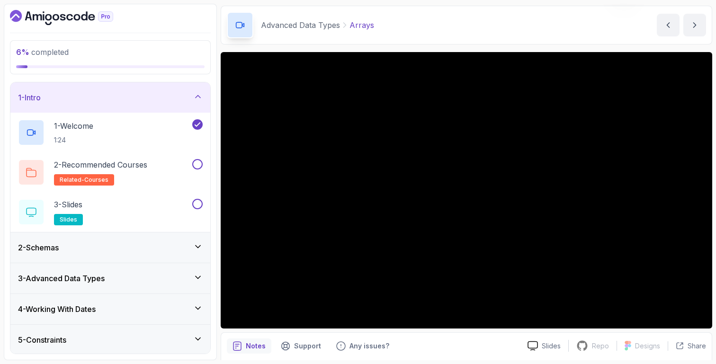
click at [178, 104] on div "1 - Intro" at bounding box center [110, 97] width 200 height 30
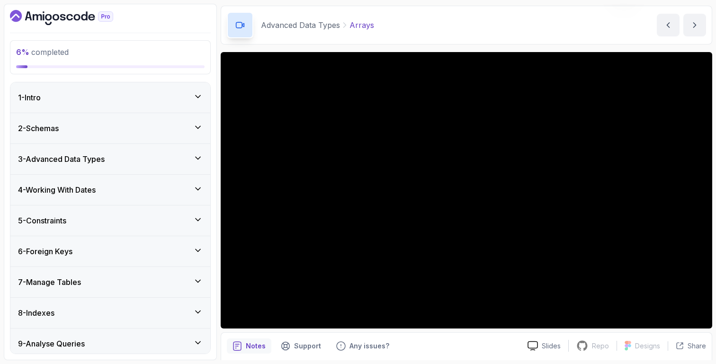
click at [144, 195] on div "4 - Working With Dates" at bounding box center [110, 189] width 185 height 11
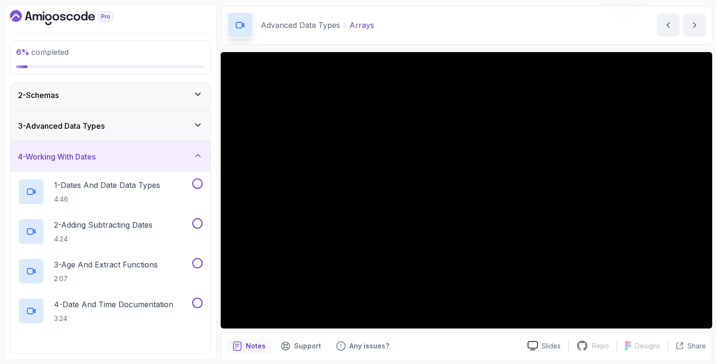
scroll to position [34, 0]
click at [148, 130] on div "3 - Advanced Data Types" at bounding box center [110, 124] width 185 height 11
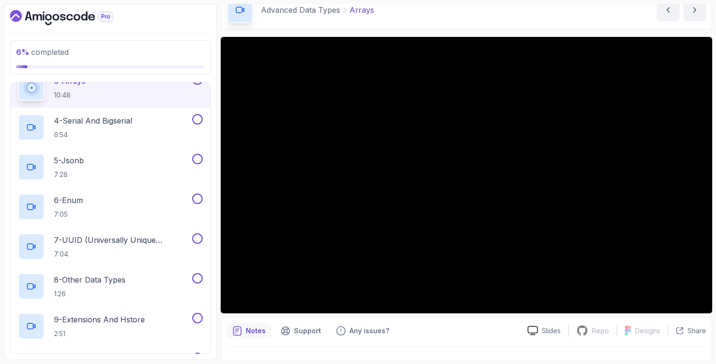
scroll to position [66, 0]
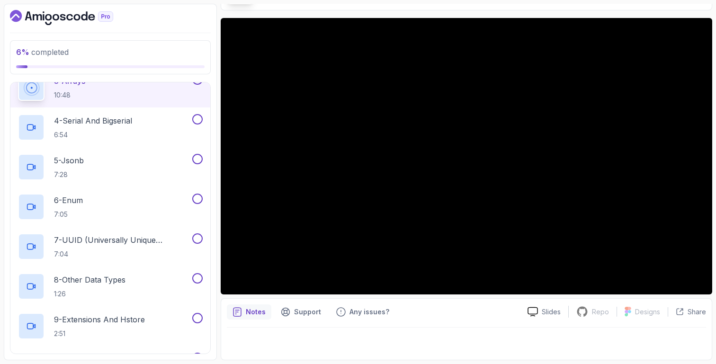
click at [479, 302] on div "Notes Support Any issues? Slides Repo Repository not available Designs Design n…" at bounding box center [467, 329] width 492 height 62
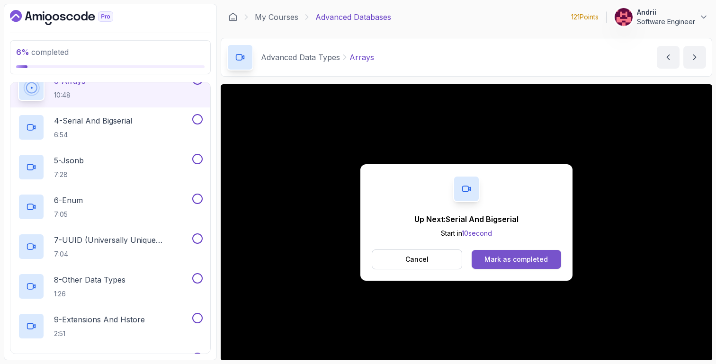
click at [513, 254] on button "Mark as completed" at bounding box center [517, 259] width 90 height 19
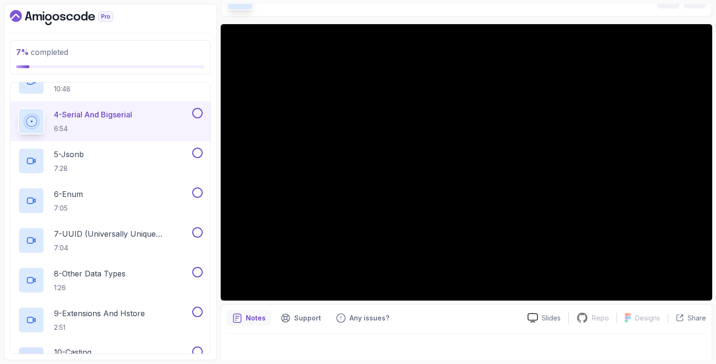
scroll to position [23, 0]
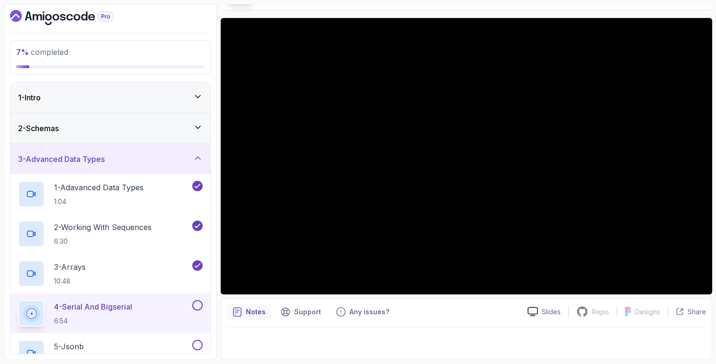
scroll to position [0, 0]
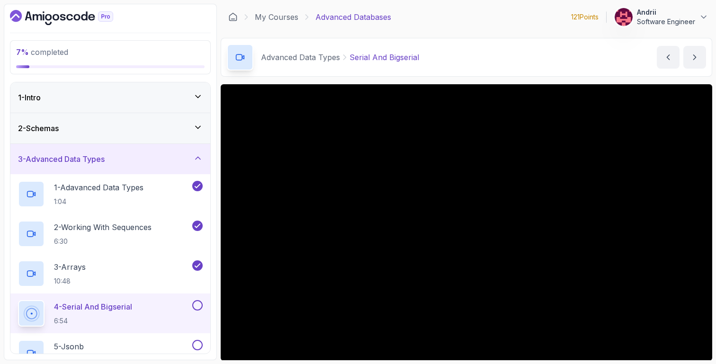
click at [416, 78] on main "My Courses Advanced Databases 121 Points Andrii Software Engineer 4 - Advanced …" at bounding box center [467, 182] width 492 height 357
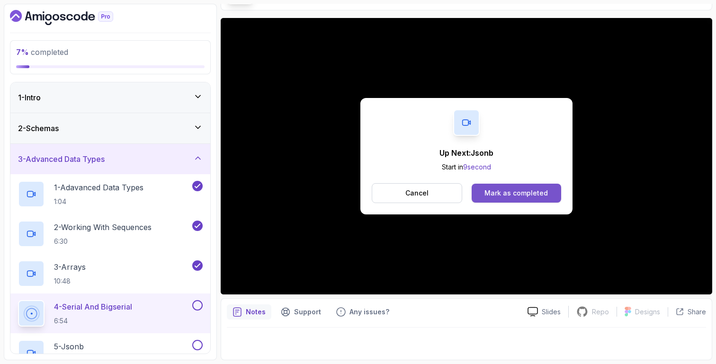
click at [543, 198] on button "Mark as completed" at bounding box center [517, 193] width 90 height 19
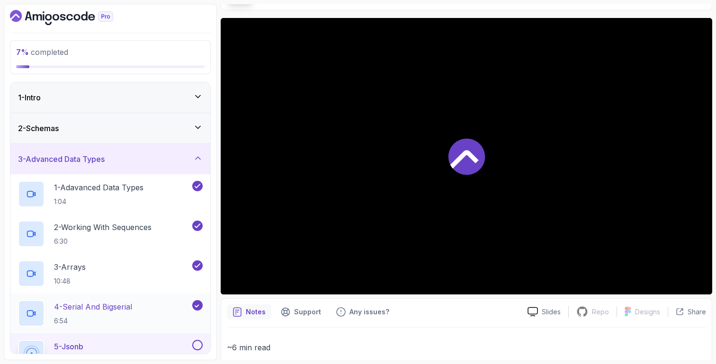
click at [137, 316] on div "4 - Serial And Bigserial 6:54" at bounding box center [104, 313] width 172 height 27
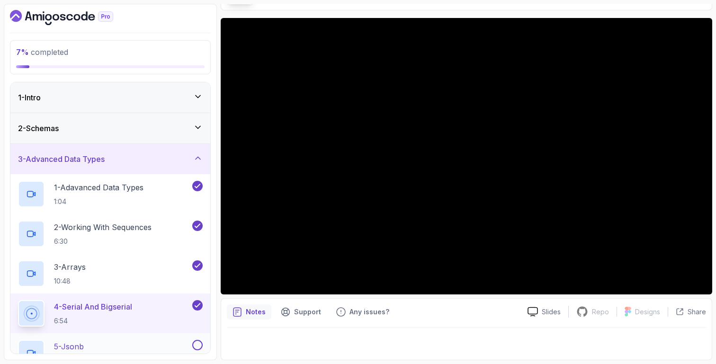
click at [121, 340] on div "5 - Jsonb 7:28" at bounding box center [110, 353] width 200 height 40
click at [121, 342] on div "5 - Jsonb 7:28" at bounding box center [104, 353] width 172 height 27
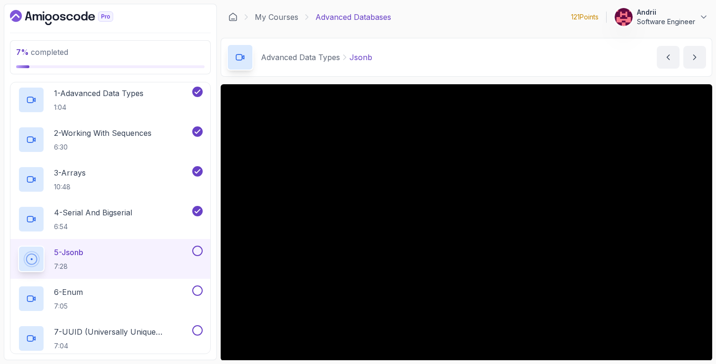
scroll to position [33, 0]
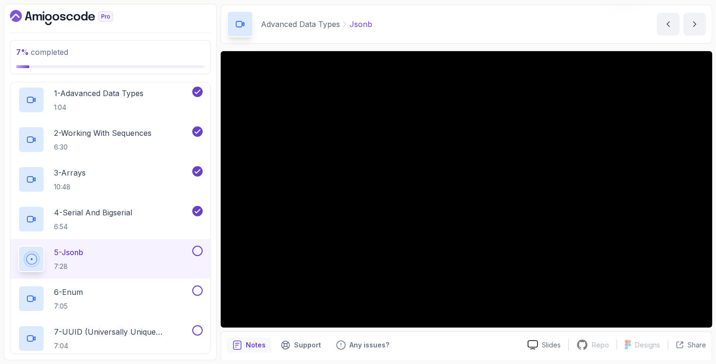
click at [466, 50] on main "My Courses Advanced Databases 121 Points Andrii Software Engineer 4 - Advanced …" at bounding box center [467, 182] width 492 height 357
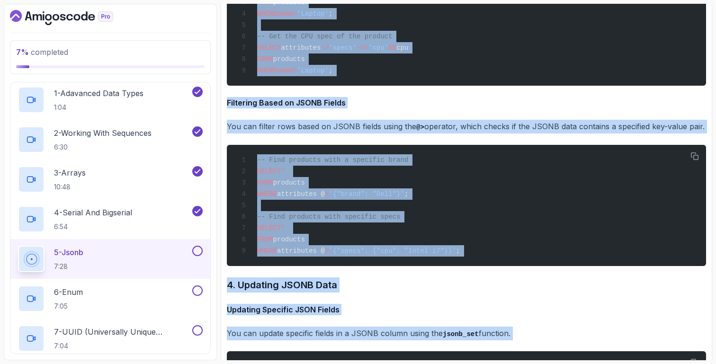
scroll to position [3236, 0]
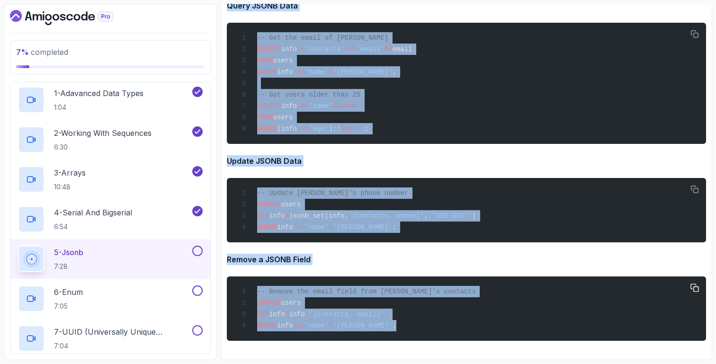
drag, startPoint x: 227, startPoint y: 37, endPoint x: 551, endPoint y: 330, distance: 437.0
copy div "JSON (JavaScript Object Notation) is a lightweight data interchange format that…"
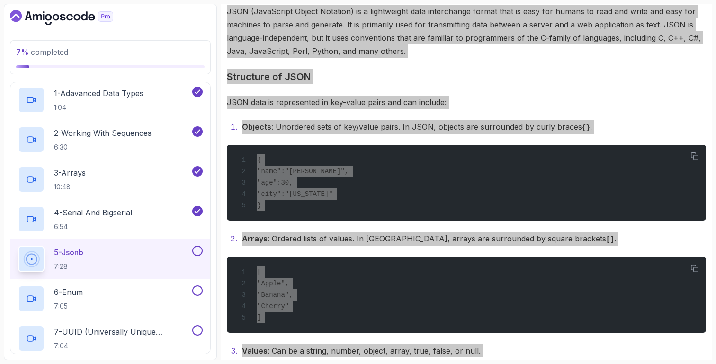
scroll to position [477, 0]
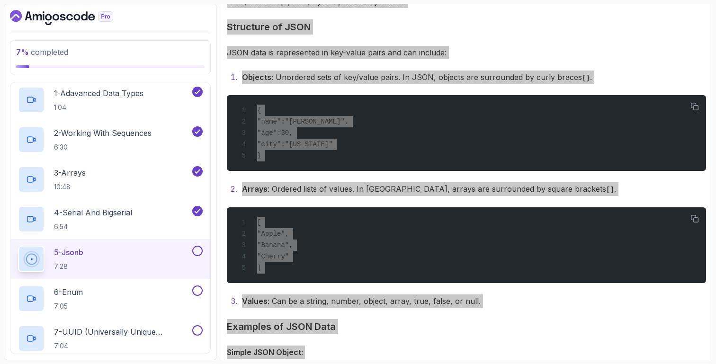
copy div "JSON (JavaScript Object Notation) is a lightweight data interchange format that…"
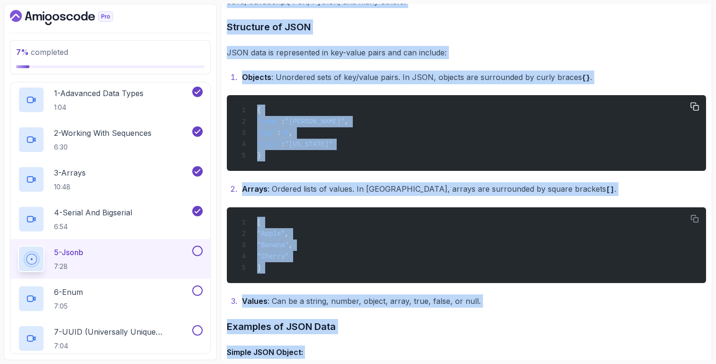
click at [356, 157] on div "{ "name" : "John" , "age" : 30 , "city" : "New York" }" at bounding box center [466, 133] width 464 height 64
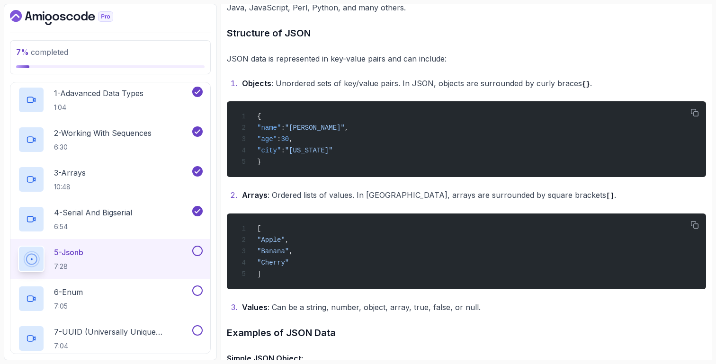
scroll to position [0, 0]
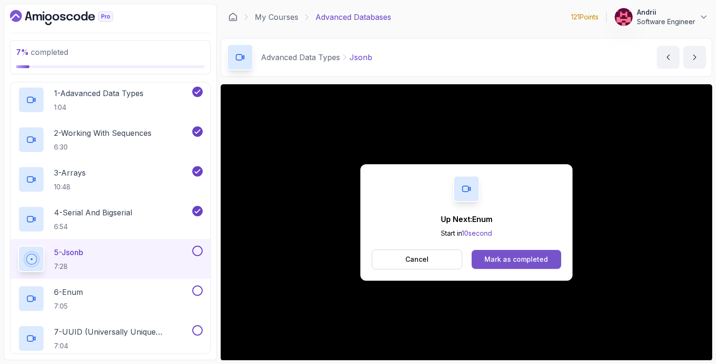
click at [505, 256] on div "Mark as completed" at bounding box center [516, 259] width 63 height 9
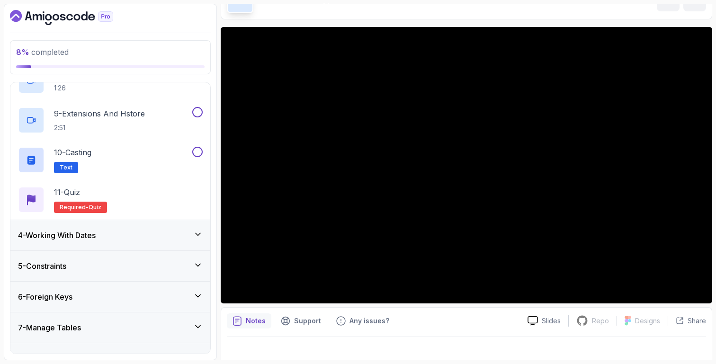
scroll to position [60, 0]
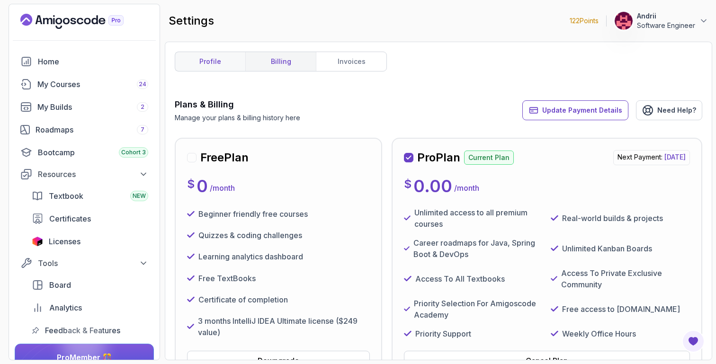
click at [217, 59] on link "profile" at bounding box center [210, 61] width 70 height 19
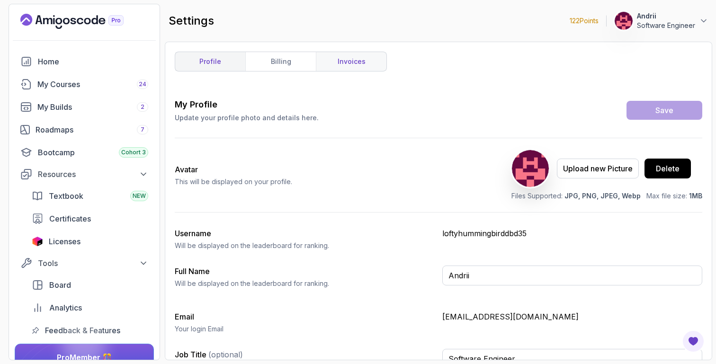
click at [349, 66] on link "invoices" at bounding box center [351, 61] width 71 height 19
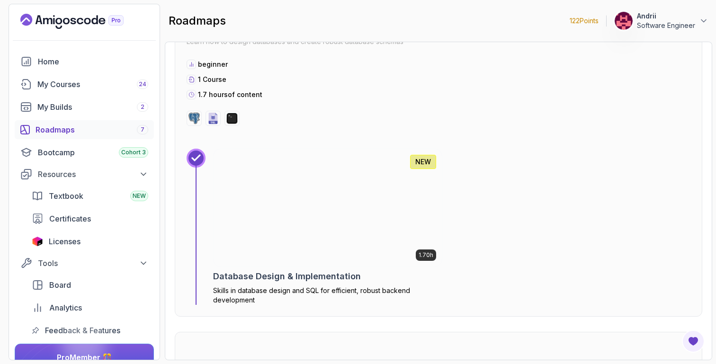
scroll to position [1918, 0]
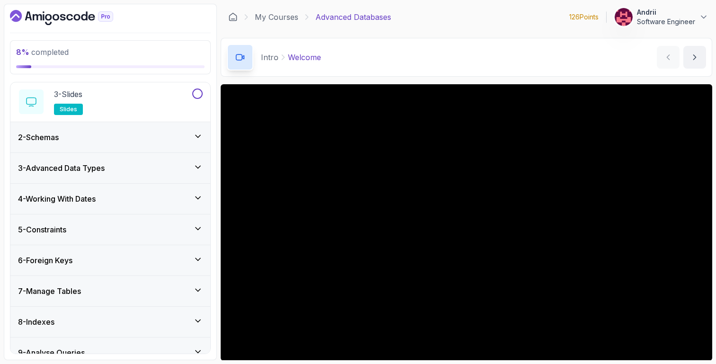
click at [98, 180] on div "3 - Advanced Data Types" at bounding box center [110, 168] width 200 height 30
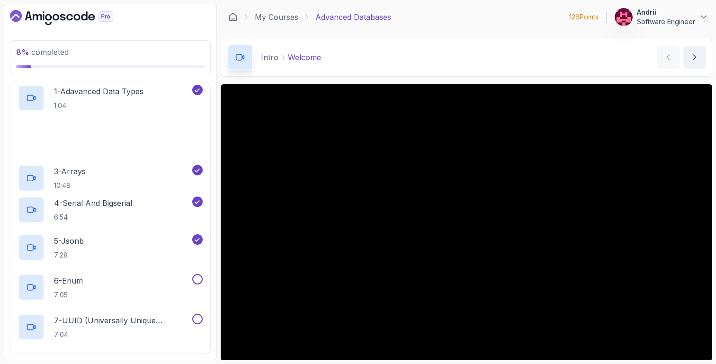
scroll to position [100, 0]
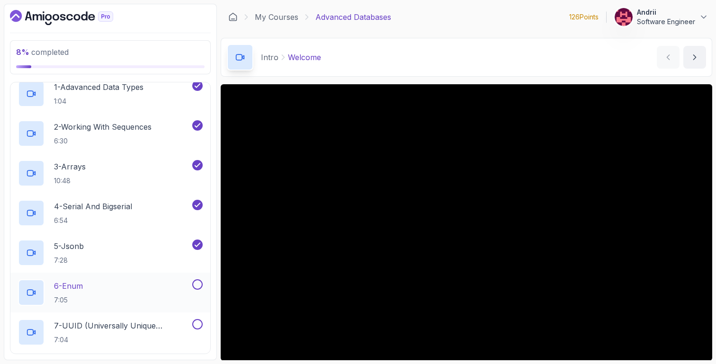
click at [97, 293] on div "6 - Enum 7:05" at bounding box center [104, 292] width 172 height 27
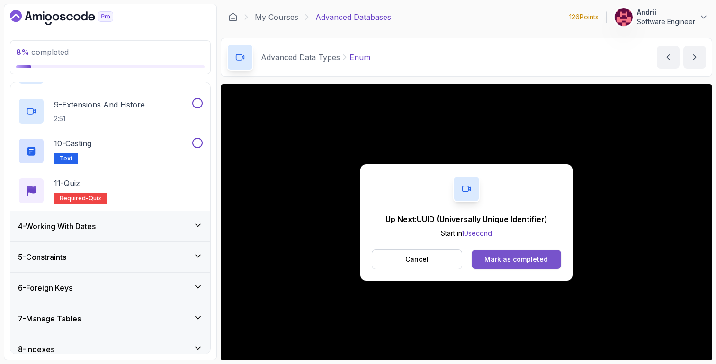
click at [500, 265] on button "Mark as completed" at bounding box center [517, 259] width 90 height 19
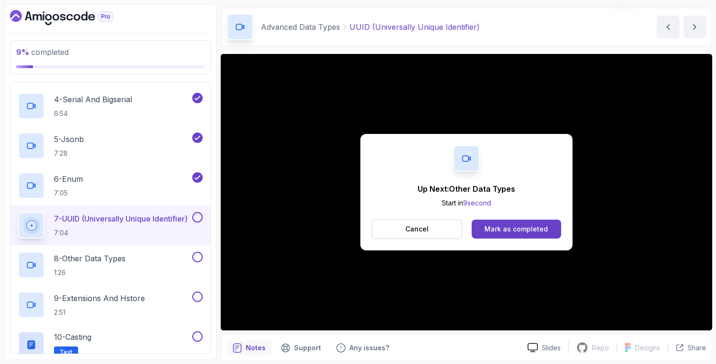
scroll to position [233, 0]
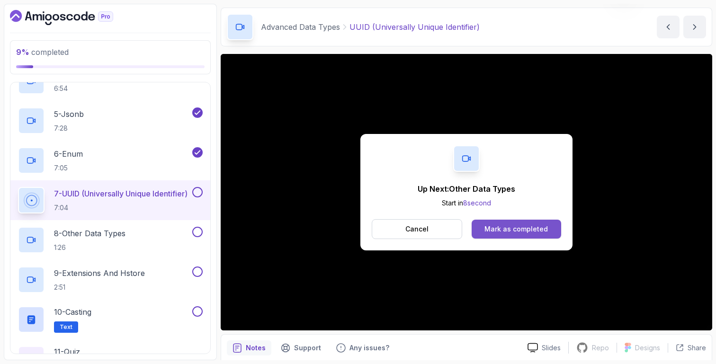
click at [497, 233] on div "Mark as completed" at bounding box center [516, 229] width 63 height 9
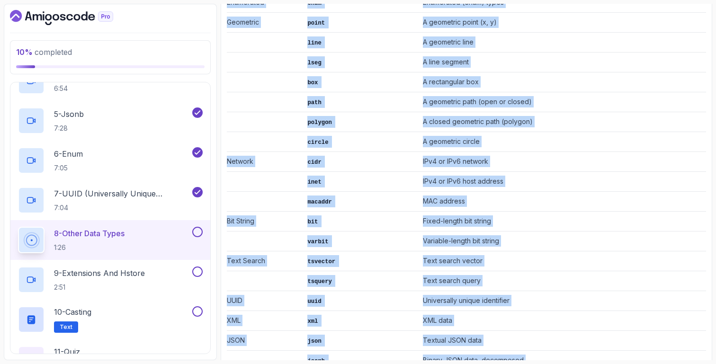
scroll to position [1154, 0]
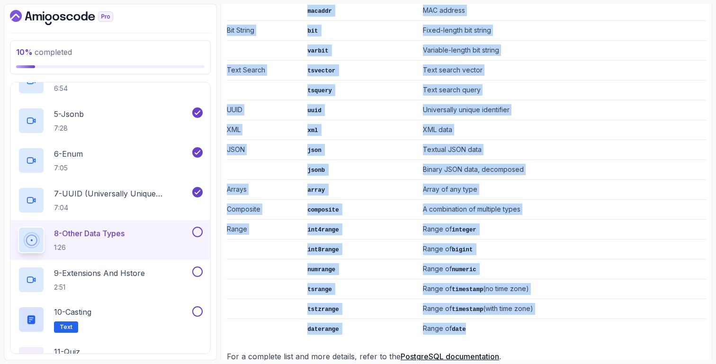
drag, startPoint x: 229, startPoint y: 212, endPoint x: 507, endPoint y: 308, distance: 293.8
copy div "Other Data Types All PostgreSQL Data Types For a comprehensive list of all Post…"
click at [243, 299] on td at bounding box center [265, 309] width 77 height 20
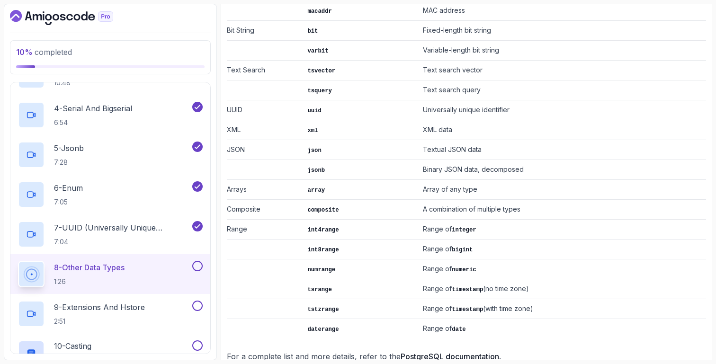
click at [313, 299] on td "tstzrange" at bounding box center [362, 309] width 116 height 20
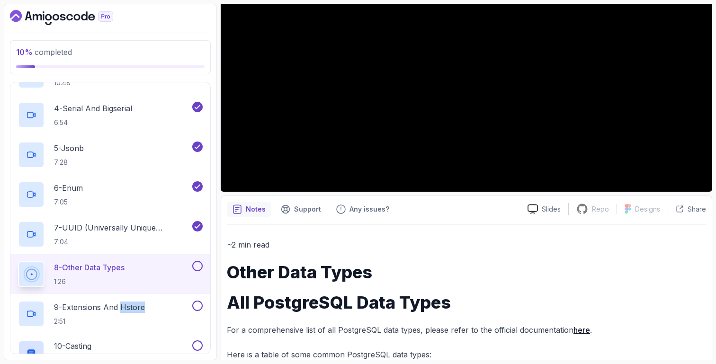
scroll to position [88, 0]
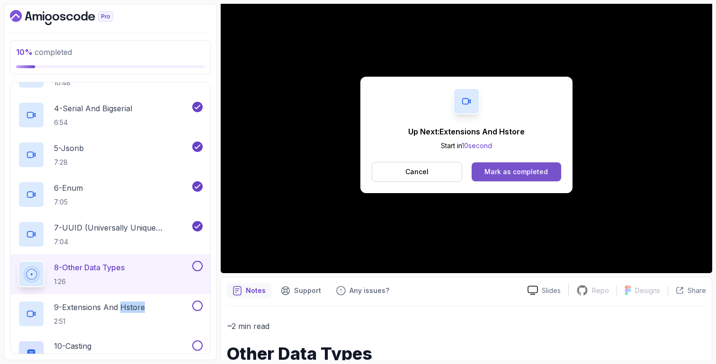
click at [523, 176] on div "Mark as completed" at bounding box center [516, 171] width 63 height 9
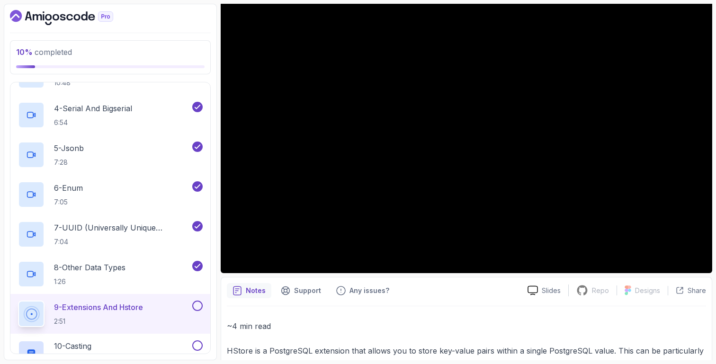
click at [244, 322] on p "~4 min read" at bounding box center [466, 326] width 479 height 13
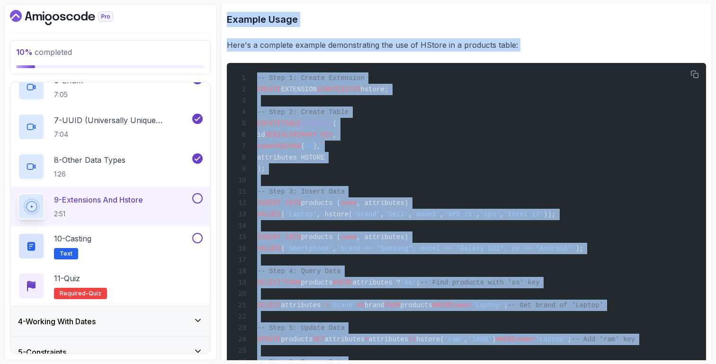
scroll to position [1648, 0]
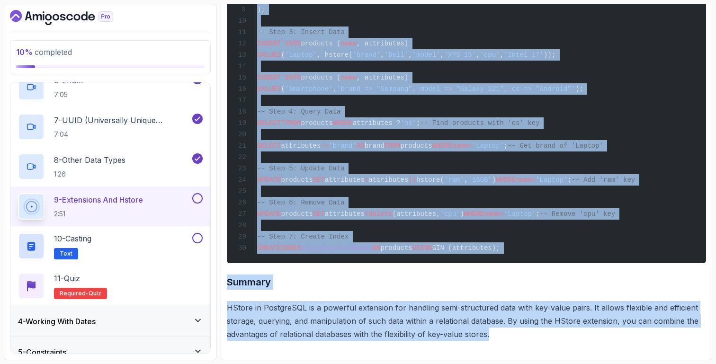
drag, startPoint x: 227, startPoint y: 183, endPoint x: 565, endPoint y: 339, distance: 371.7
copy div "HStore is a PostgreSQL extension that allows you to store key-value pairs withi…"
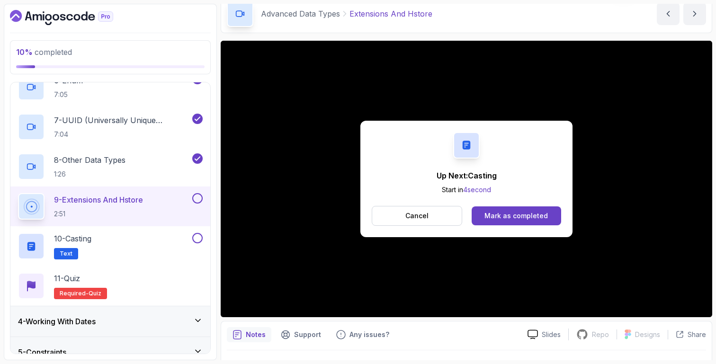
scroll to position [43, 0]
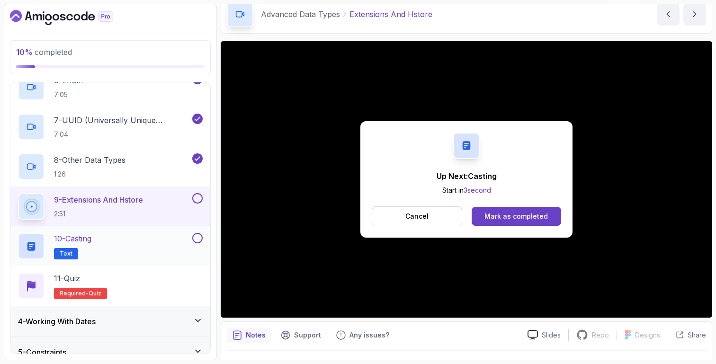
click at [179, 244] on div "10 - Casting Text" at bounding box center [104, 246] width 172 height 27
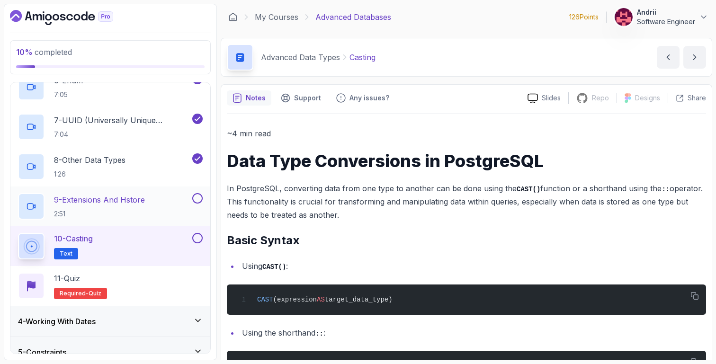
click at [149, 197] on div "9 - Extensions And Hstore 2:51" at bounding box center [104, 206] width 172 height 27
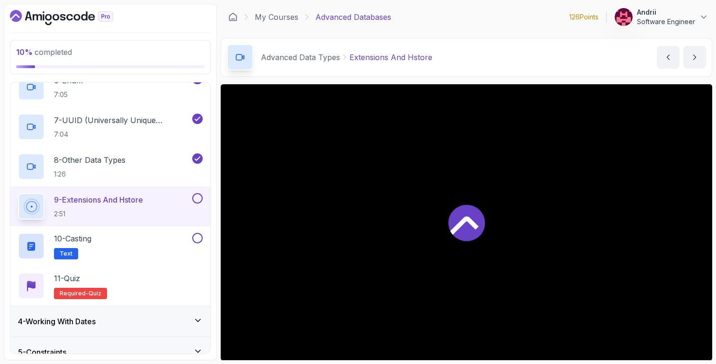
scroll to position [20, 0]
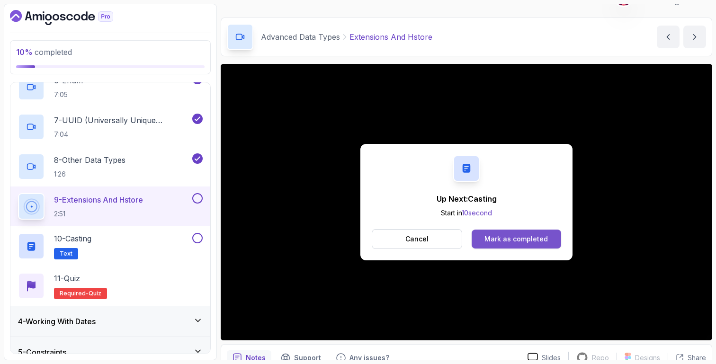
click at [529, 248] on button "Mark as completed" at bounding box center [517, 239] width 90 height 19
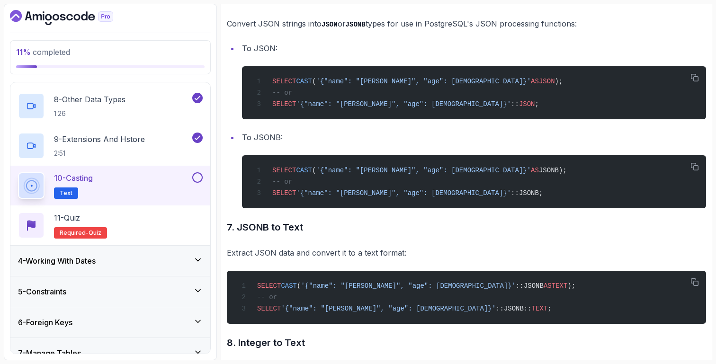
scroll to position [1419, 0]
